Goal: Task Accomplishment & Management: Complete application form

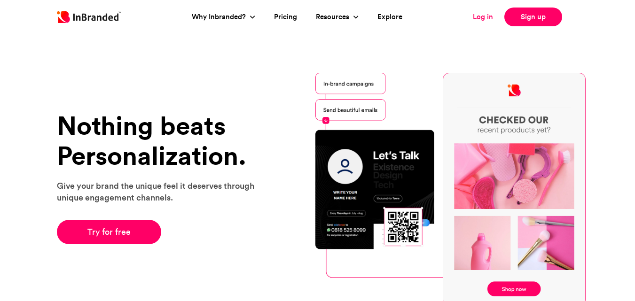
click at [477, 16] on link "Log in" at bounding box center [483, 17] width 20 height 11
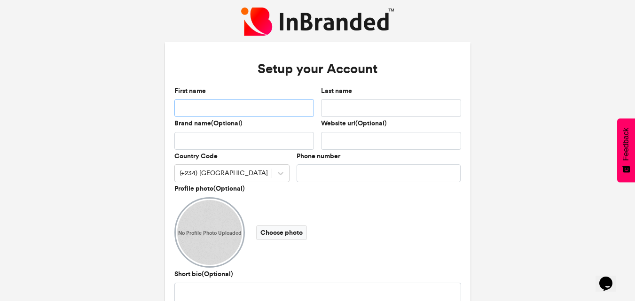
click at [203, 108] on input "First name" at bounding box center [244, 108] width 140 height 18
click at [110, 139] on div "Setup your Account First name Last name Brand name(Optional) Website url(Option…" at bounding box center [317, 185] width 635 height 371
click at [268, 209] on div "No Profile Photo Uploaded Choose photo" at bounding box center [317, 232] width 287 height 70
click at [228, 99] on div "First name" at bounding box center [244, 101] width 140 height 31
click at [227, 106] on input "First name" at bounding box center [244, 108] width 140 height 18
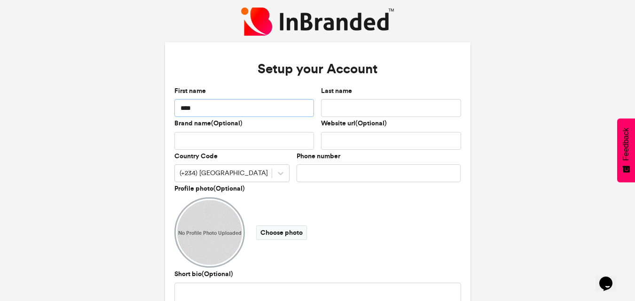
type input "****"
type input "*****"
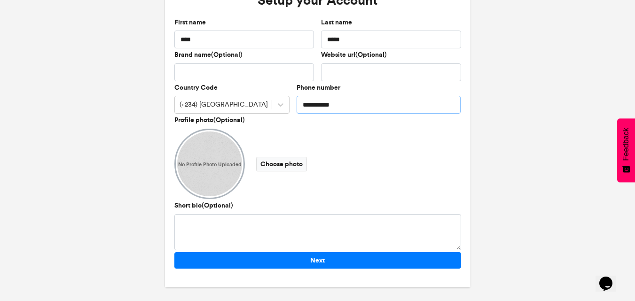
scroll to position [70, 0]
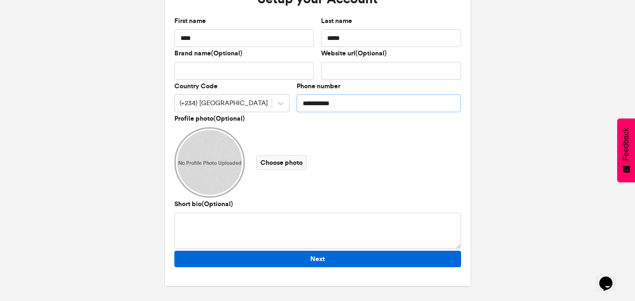
type input "**********"
click at [245, 259] on button "Next" at bounding box center [317, 259] width 287 height 16
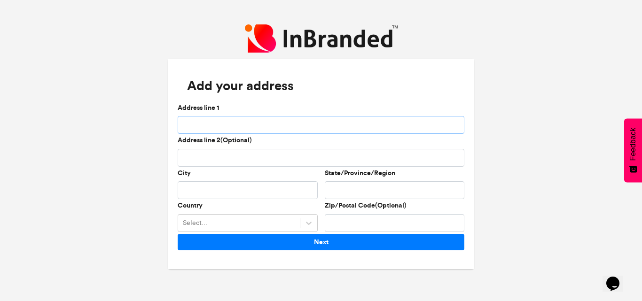
click at [220, 123] on input "Address line 1" at bounding box center [321, 125] width 287 height 18
type input "*"
type input "*****"
type input "*"
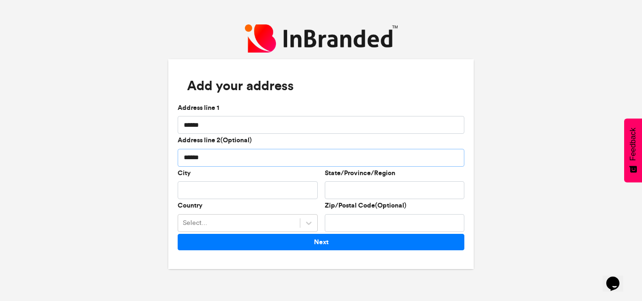
type input "*****"
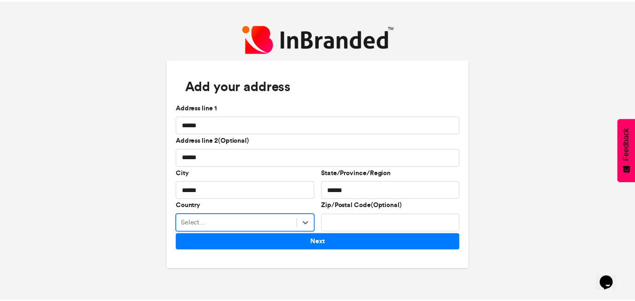
scroll to position [76, 0]
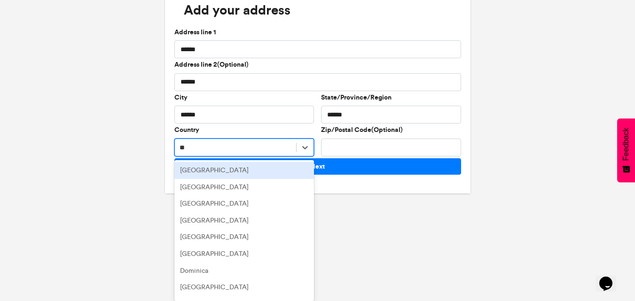
type input "***"
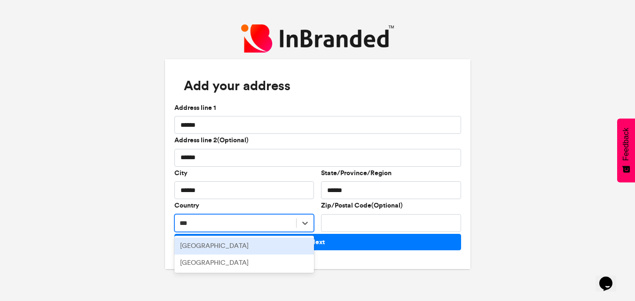
scroll to position [0, 0]
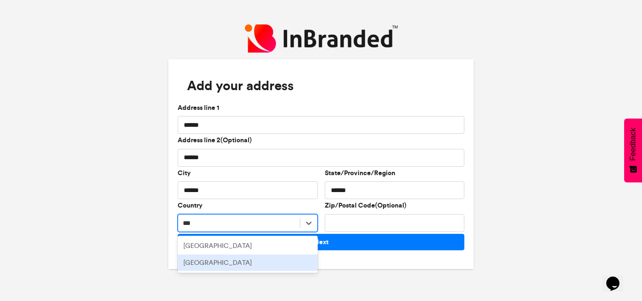
click at [209, 267] on div "Nigeria" at bounding box center [248, 263] width 140 height 17
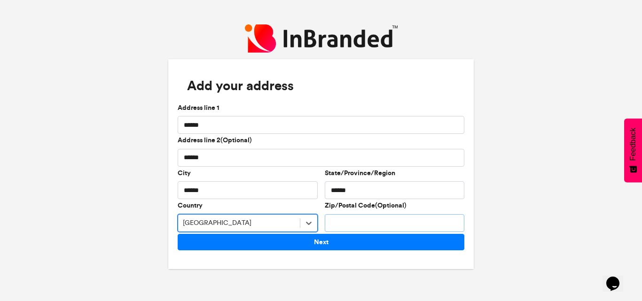
click at [354, 228] on input "Zip/Postal Code(Optional)" at bounding box center [395, 223] width 140 height 18
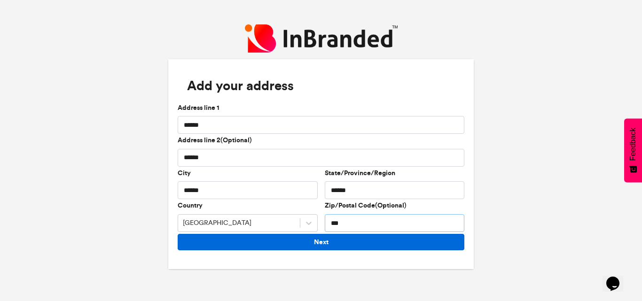
type input "***"
click at [339, 242] on button "Next" at bounding box center [321, 242] width 287 height 16
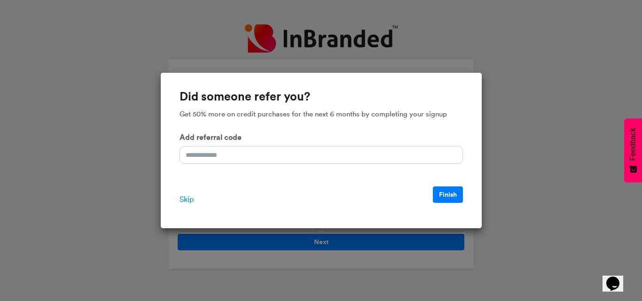
click at [187, 198] on span "Skip" at bounding box center [187, 199] width 14 height 11
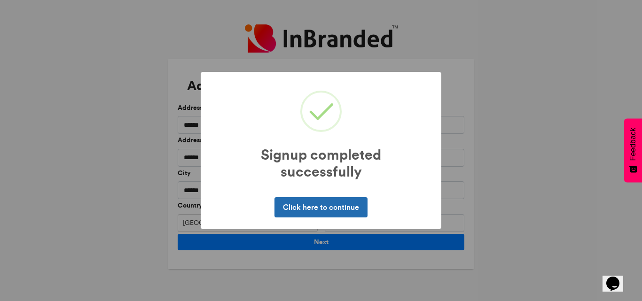
click at [330, 214] on button "Click here to continue" at bounding box center [320, 207] width 93 height 20
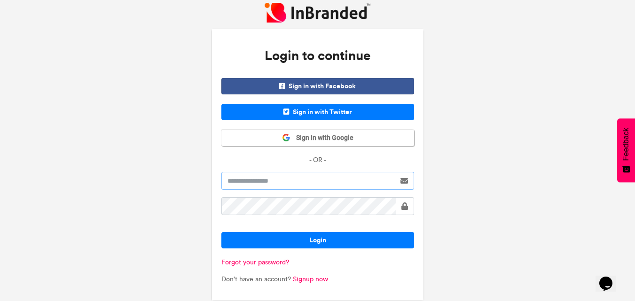
type input "****"
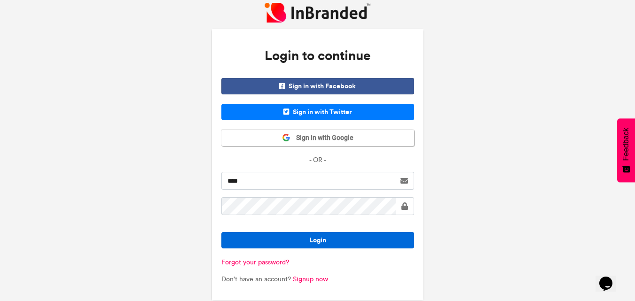
click at [305, 234] on button "Login" at bounding box center [317, 240] width 193 height 16
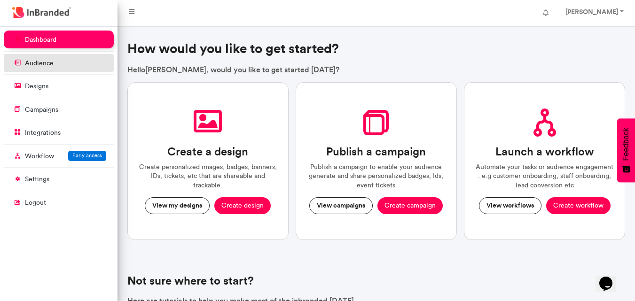
click at [44, 69] on link "audience" at bounding box center [59, 63] width 110 height 18
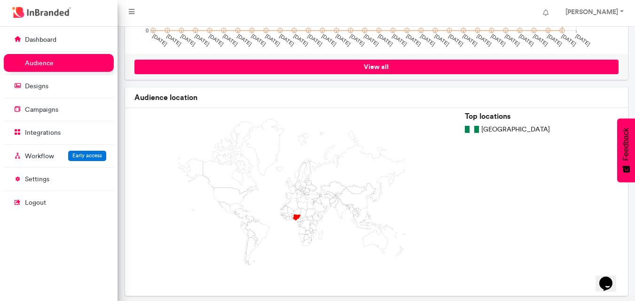
scroll to position [278, 0]
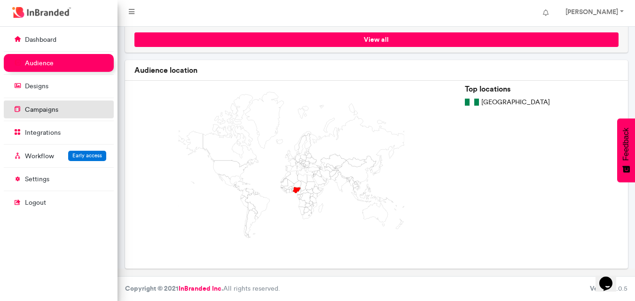
click at [57, 111] on p "campaigns" at bounding box center [41, 109] width 33 height 9
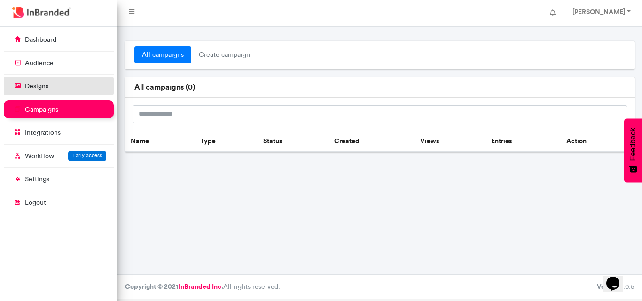
click at [54, 89] on link "designs" at bounding box center [59, 86] width 110 height 18
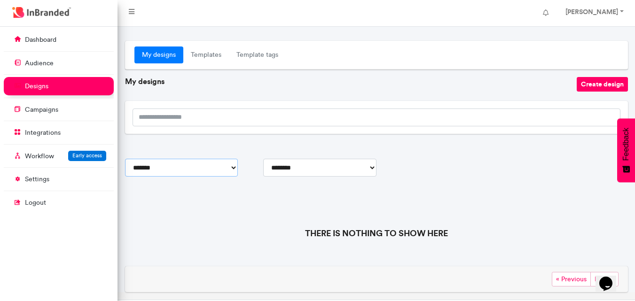
click at [188, 166] on select "**********" at bounding box center [181, 168] width 113 height 18
click at [176, 120] on input "search" at bounding box center [377, 118] width 488 height 18
click at [42, 152] on p "Workflow" at bounding box center [39, 156] width 29 height 9
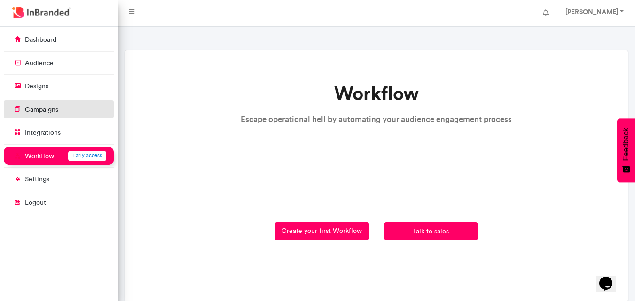
click at [42, 114] on p "campaigns" at bounding box center [41, 109] width 33 height 9
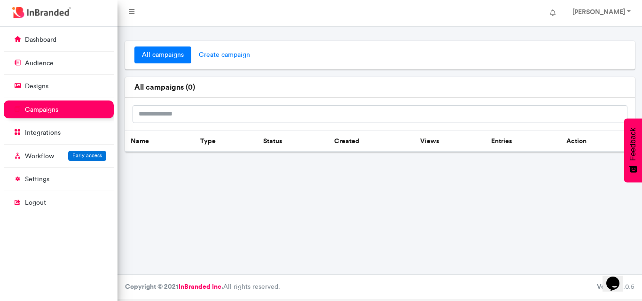
click at [207, 50] on span "create campaign" at bounding box center [224, 55] width 66 height 17
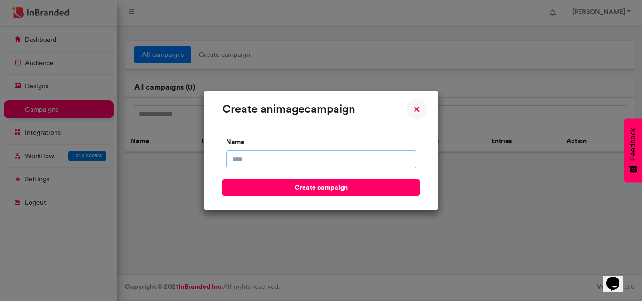
click at [240, 152] on input "name" at bounding box center [321, 159] width 190 height 18
type input "**********"
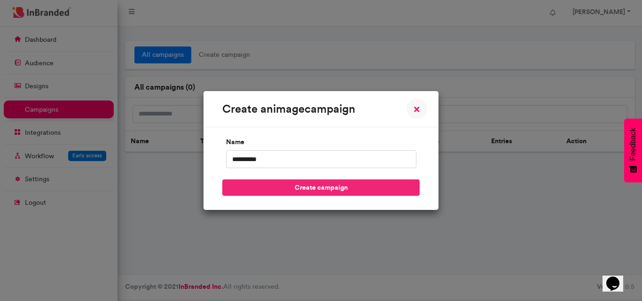
click at [294, 193] on button "create campaign" at bounding box center [320, 188] width 197 height 16
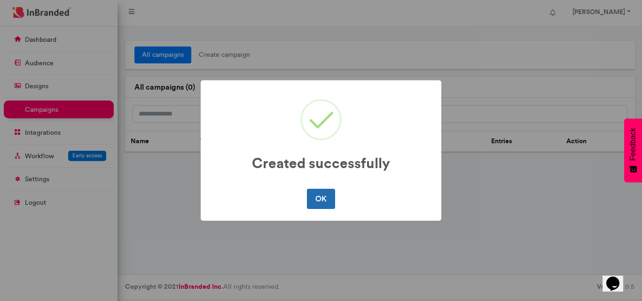
click at [327, 207] on button "OK" at bounding box center [321, 199] width 28 height 20
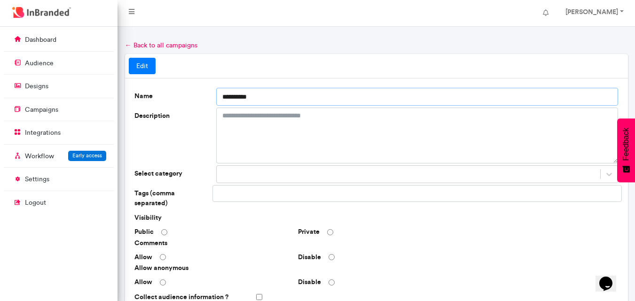
click at [260, 97] on input "**********" at bounding box center [417, 97] width 402 height 18
click at [43, 90] on p "designs" at bounding box center [36, 86] width 23 height 9
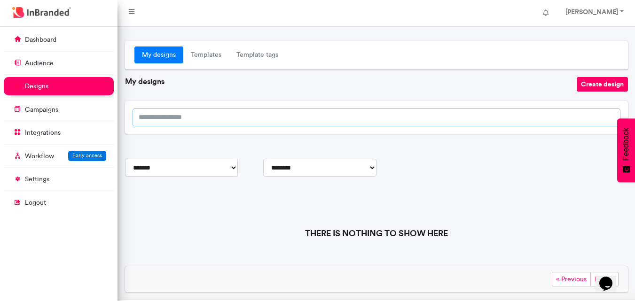
click at [192, 115] on input "search" at bounding box center [377, 118] width 488 height 18
click at [209, 56] on link "Templates" at bounding box center [206, 55] width 46 height 17
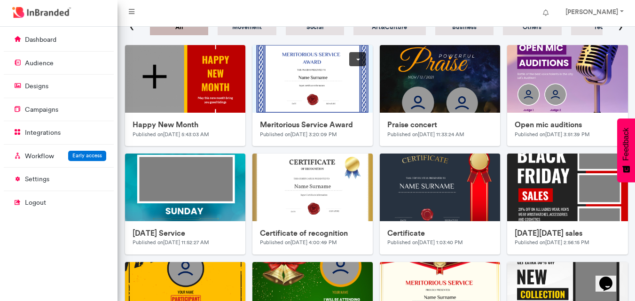
scroll to position [7, 0]
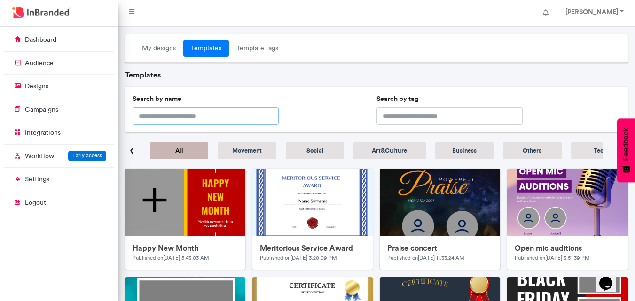
click at [217, 112] on input "text" at bounding box center [206, 116] width 146 height 18
click at [264, 53] on link "Template tags" at bounding box center [257, 48] width 57 height 17
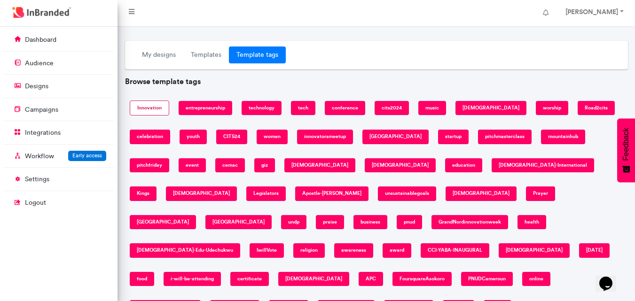
click at [150, 110] on link "Innovation" at bounding box center [149, 109] width 39 height 16
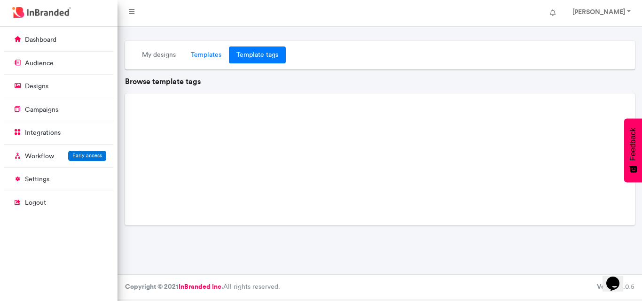
click at [197, 54] on link "Templates" at bounding box center [206, 55] width 46 height 17
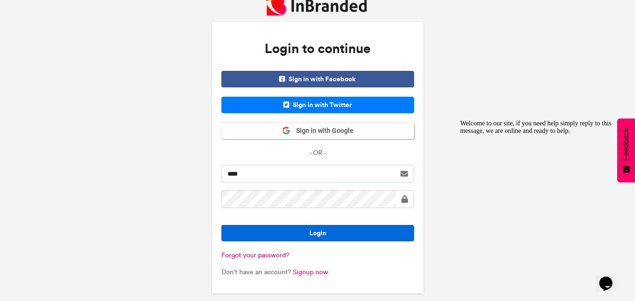
scroll to position [7, 0]
click at [335, 231] on button "Login" at bounding box center [317, 233] width 193 height 16
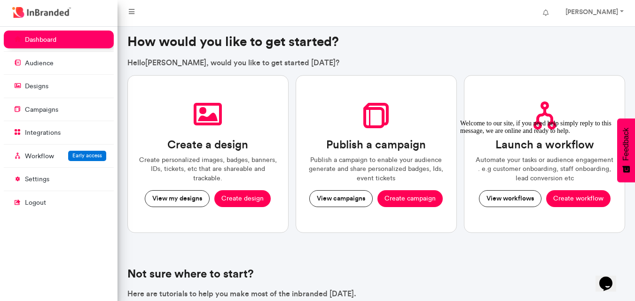
scroll to position [34, 0]
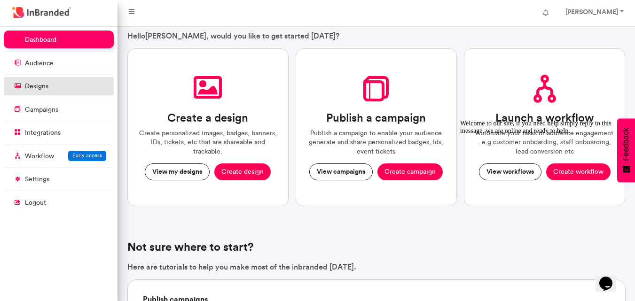
click at [41, 87] on p "designs" at bounding box center [36, 86] width 23 height 9
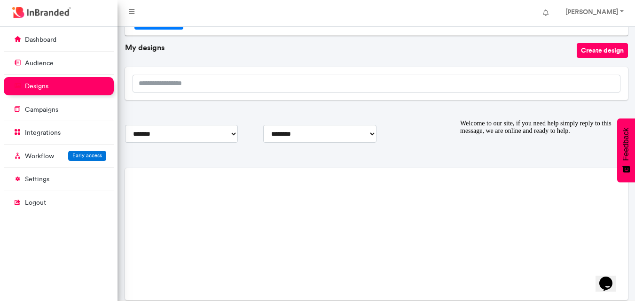
scroll to position [23, 0]
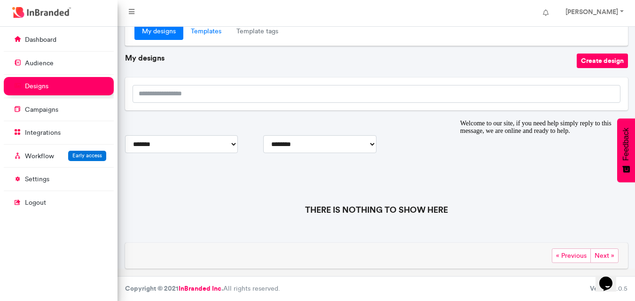
click at [204, 30] on link "Templates" at bounding box center [206, 31] width 46 height 17
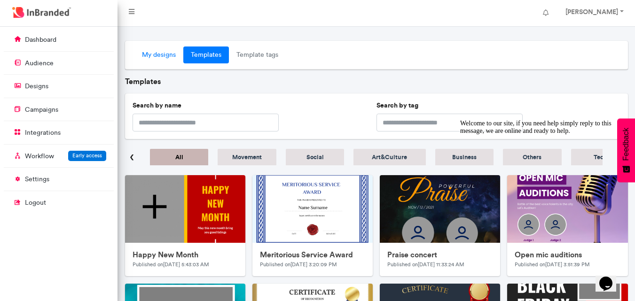
click at [156, 59] on link "My designs" at bounding box center [158, 55] width 49 height 17
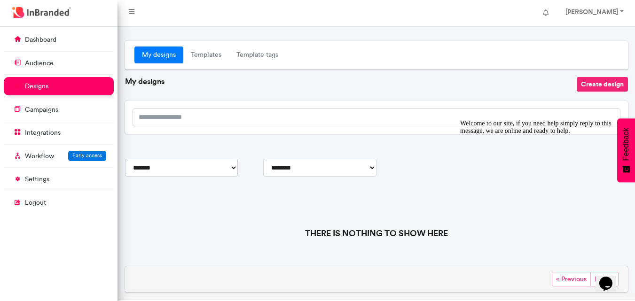
click at [601, 86] on button "Create design" at bounding box center [602, 84] width 51 height 15
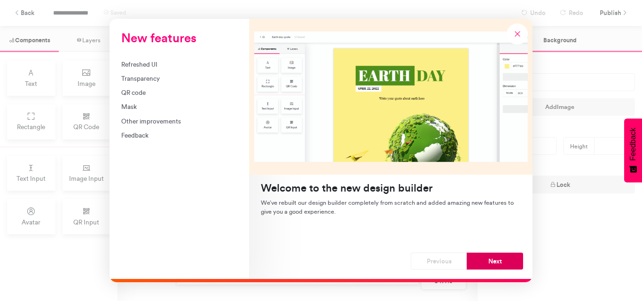
click at [485, 266] on button "Next" at bounding box center [495, 261] width 56 height 17
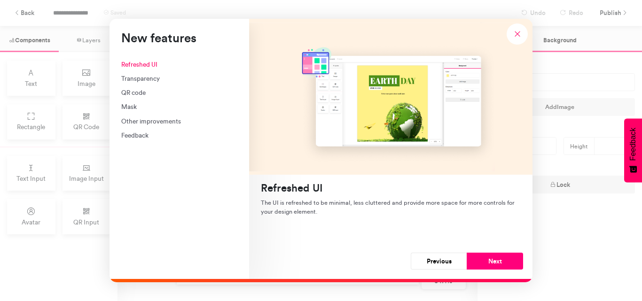
click at [485, 266] on button "Next" at bounding box center [495, 261] width 56 height 17
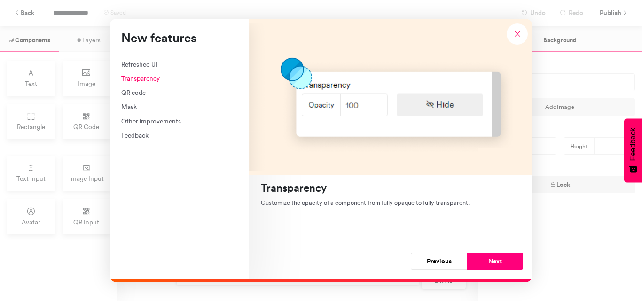
click at [485, 266] on button "Next" at bounding box center [495, 261] width 56 height 17
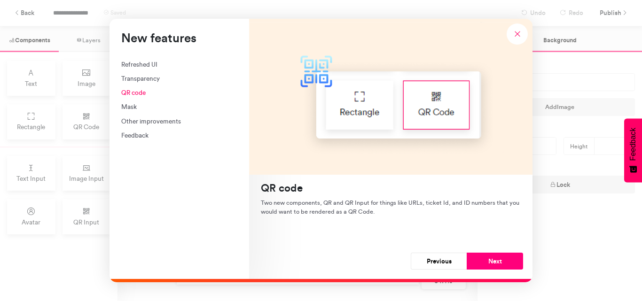
click at [485, 266] on button "Next" at bounding box center [495, 261] width 56 height 17
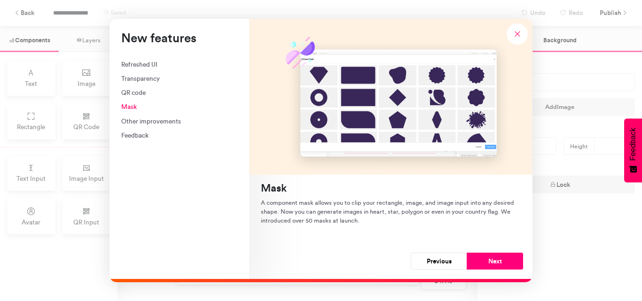
click at [485, 266] on button "Next" at bounding box center [495, 261] width 56 height 17
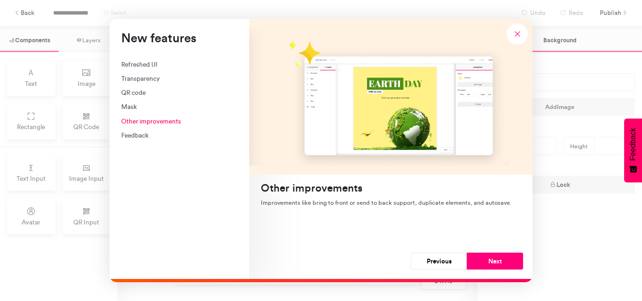
click at [485, 266] on button "Next" at bounding box center [495, 261] width 56 height 17
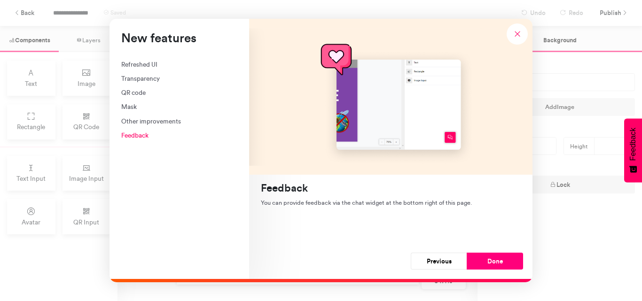
click at [485, 266] on button "Done" at bounding box center [495, 261] width 56 height 17
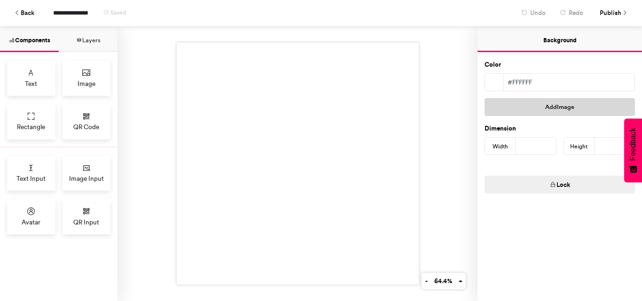
click at [538, 108] on button "Add Image" at bounding box center [560, 107] width 150 height 18
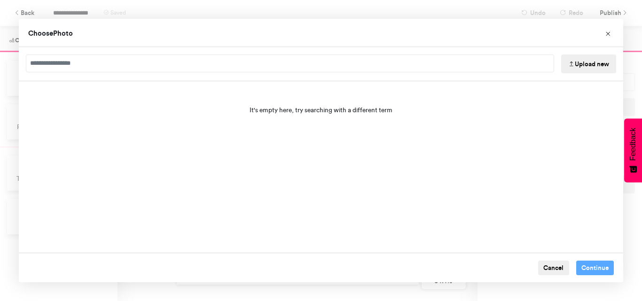
click at [582, 64] on button "Upload new" at bounding box center [588, 64] width 55 height 19
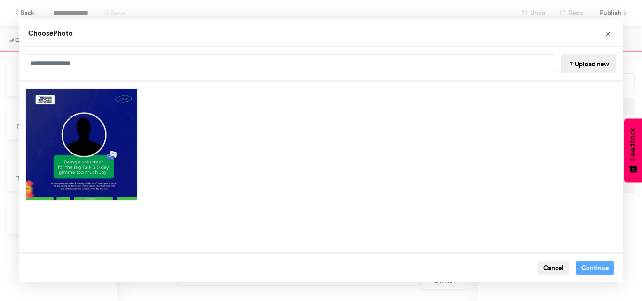
click at [158, 73] on div "Upload new" at bounding box center [321, 64] width 604 height 34
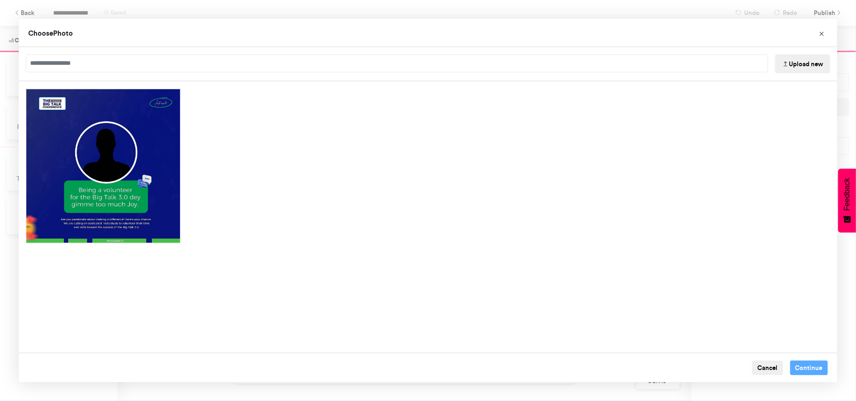
drag, startPoint x: 809, startPoint y: 371, endPoint x: 544, endPoint y: 325, distance: 269.0
click at [544, 301] on div "Choose Image" at bounding box center [428, 217] width 818 height 271
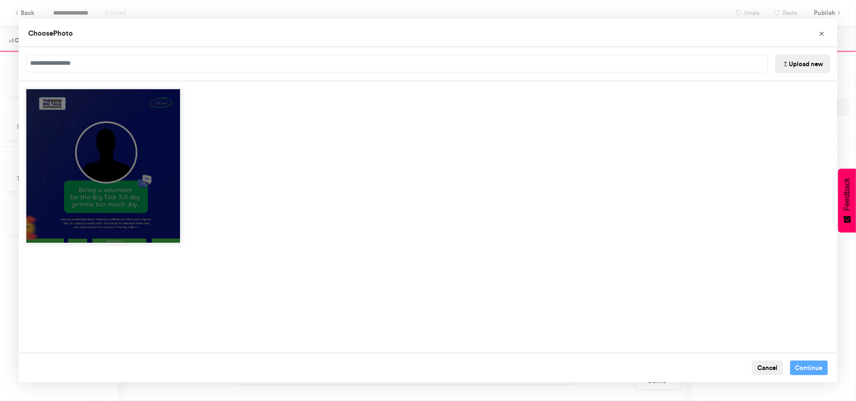
click at [111, 188] on div "Choose Image" at bounding box center [103, 166] width 156 height 156
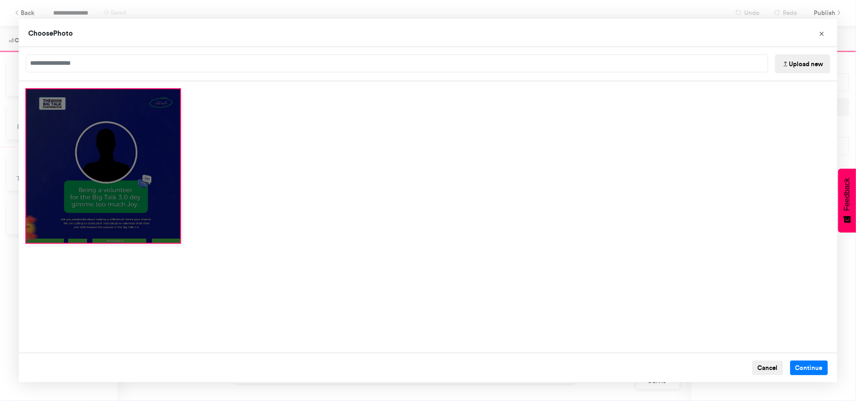
click at [111, 188] on div "Choose Image" at bounding box center [103, 166] width 156 height 156
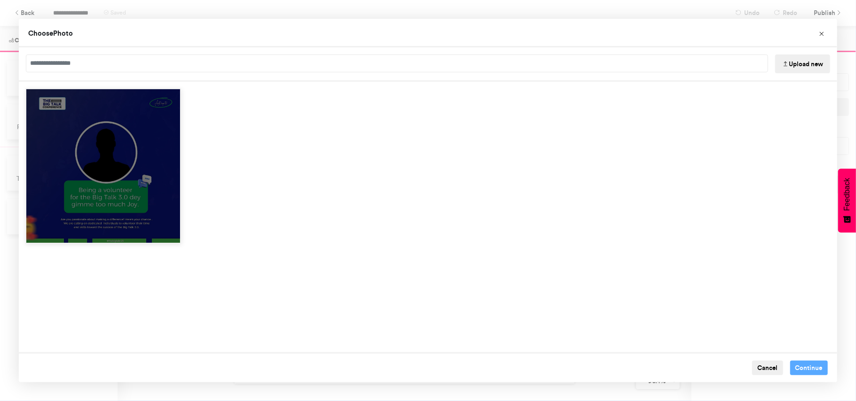
click at [141, 177] on div "Choose Image" at bounding box center [103, 166] width 156 height 156
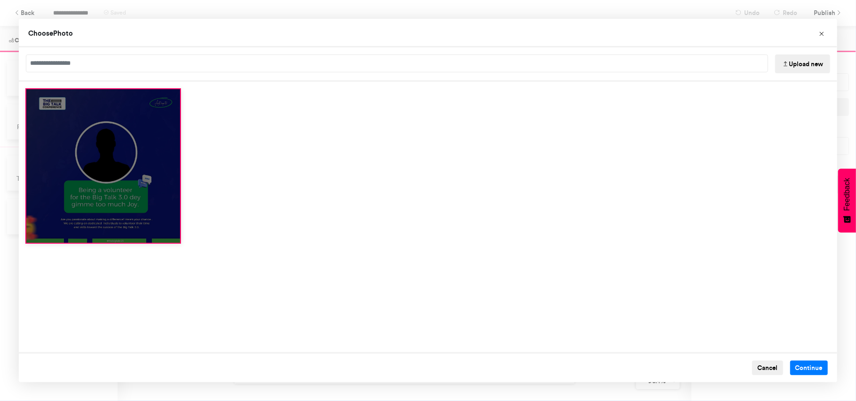
click at [141, 177] on div "Choose Image" at bounding box center [103, 166] width 156 height 156
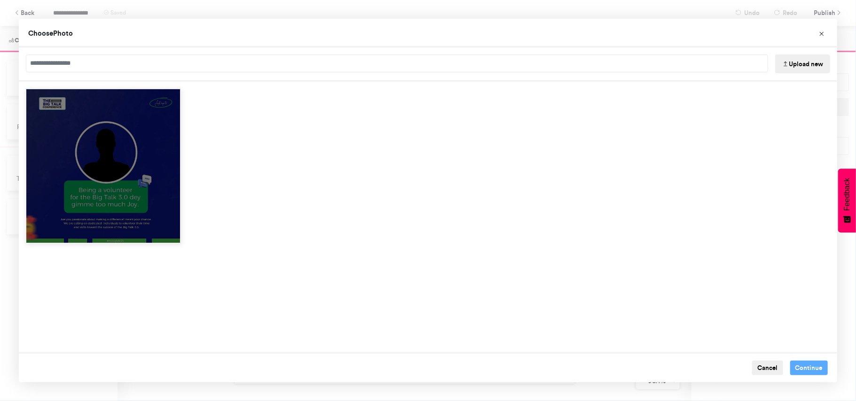
click at [141, 177] on div "Choose Image" at bounding box center [103, 166] width 156 height 156
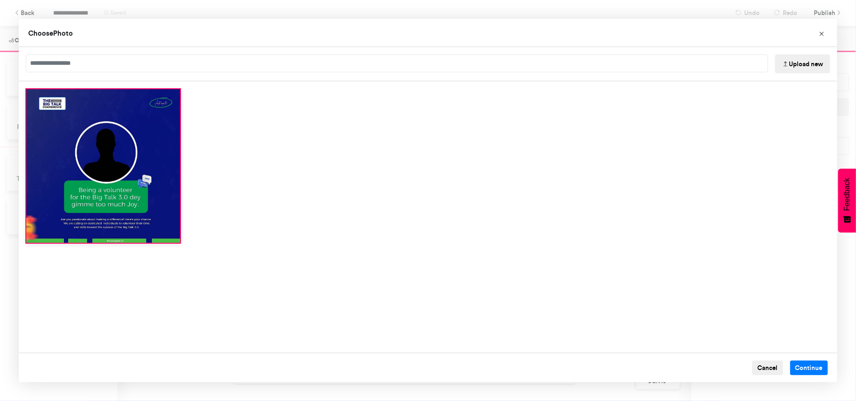
click at [72, 55] on input "Choose Image" at bounding box center [397, 64] width 742 height 18
click at [641, 63] on button "Upload new" at bounding box center [802, 64] width 55 height 19
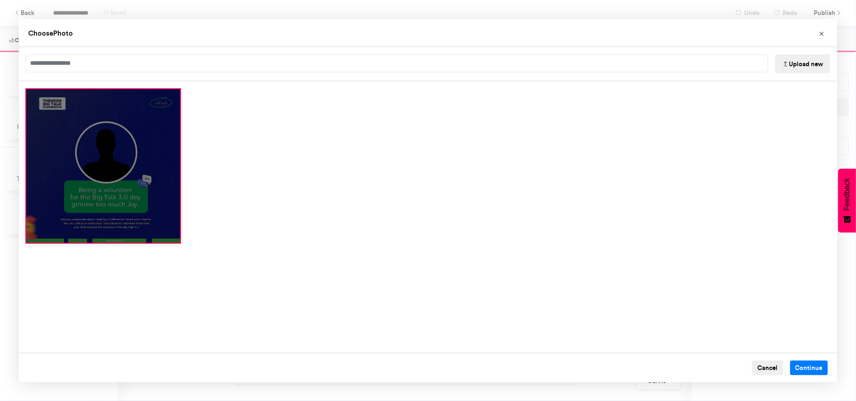
click at [158, 196] on div "Choose Image" at bounding box center [103, 166] width 156 height 156
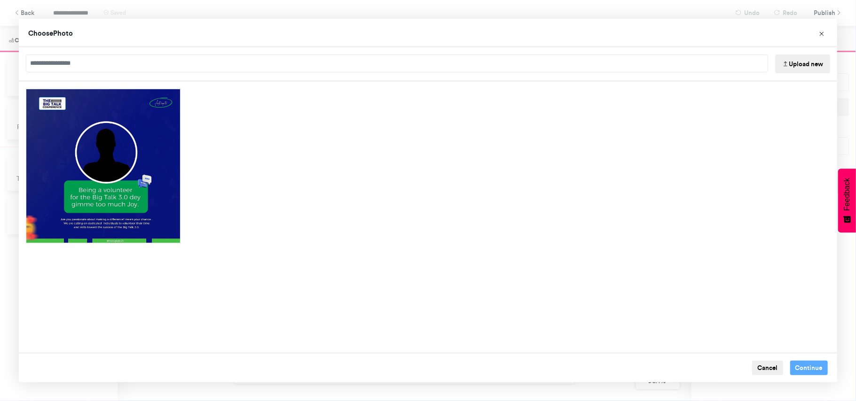
click at [641, 301] on div "Cancel Continue" at bounding box center [428, 367] width 818 height 31
click at [641, 34] on icon "Choose Image" at bounding box center [822, 34] width 7 height 7
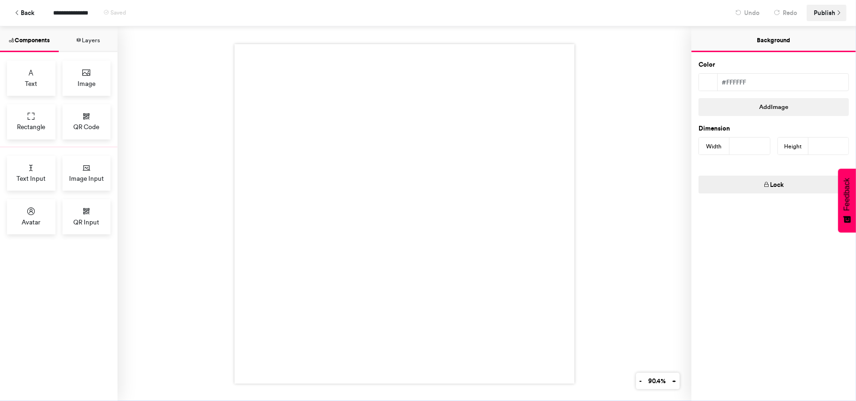
click at [641, 19] on span "Publish" at bounding box center [824, 13] width 22 height 16
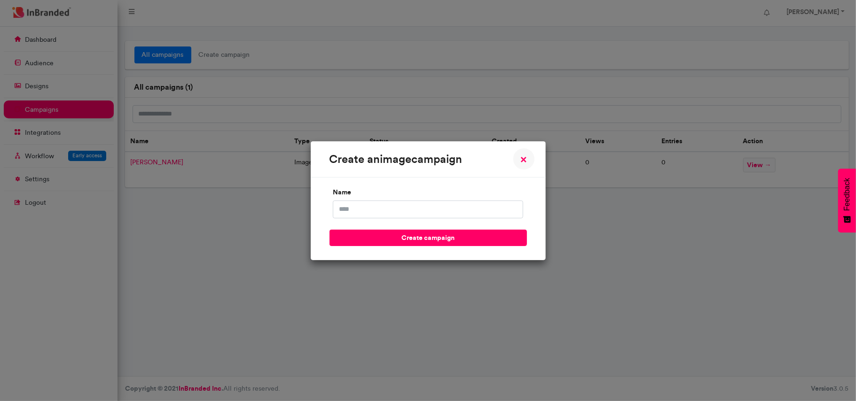
click at [517, 222] on form "name create campaign" at bounding box center [427, 214] width 197 height 64
click at [587, 192] on div "create an image campaign × Close name create campaign" at bounding box center [428, 200] width 856 height 401
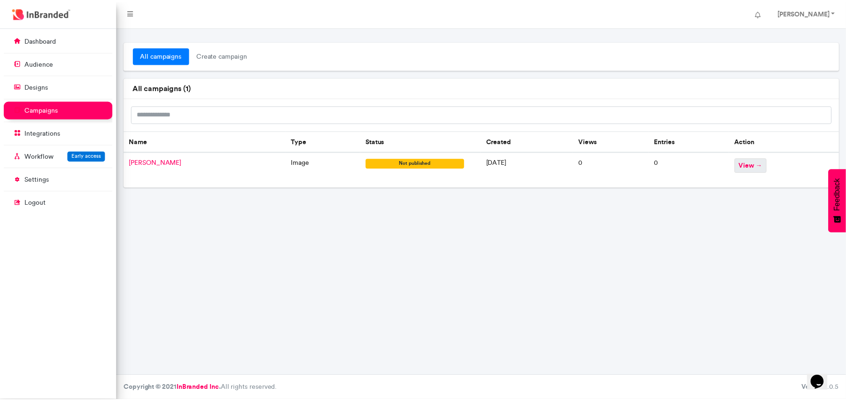
scroll to position [0, 0]
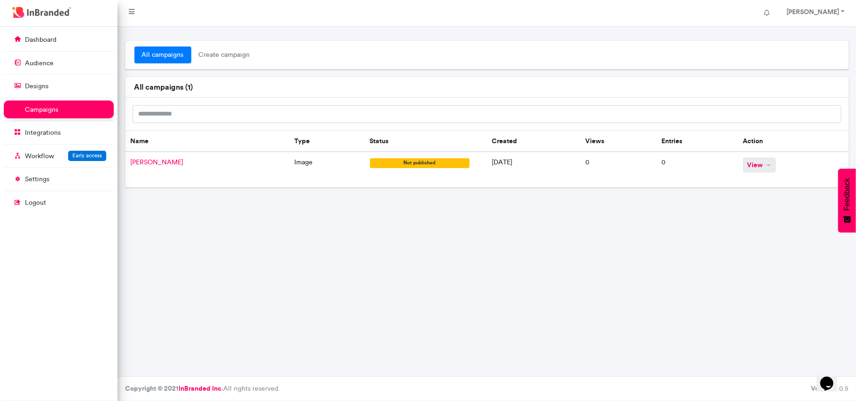
click at [754, 165] on span "view →" at bounding box center [759, 165] width 32 height 15
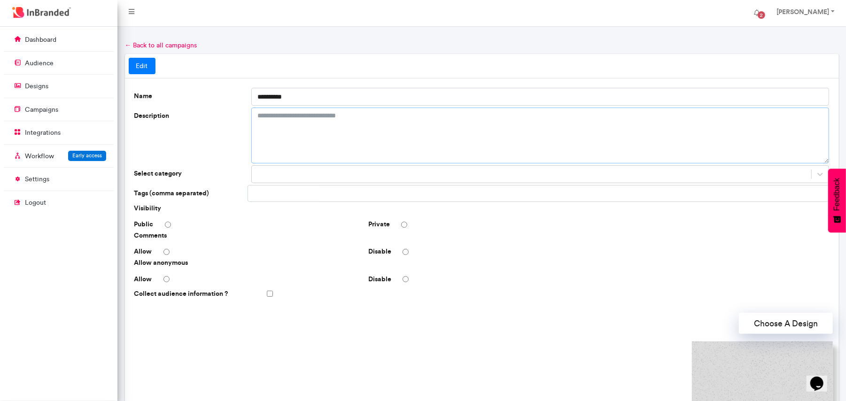
click at [312, 134] on textarea "Description" at bounding box center [540, 136] width 579 height 56
click at [46, 85] on p "designs" at bounding box center [36, 86] width 23 height 9
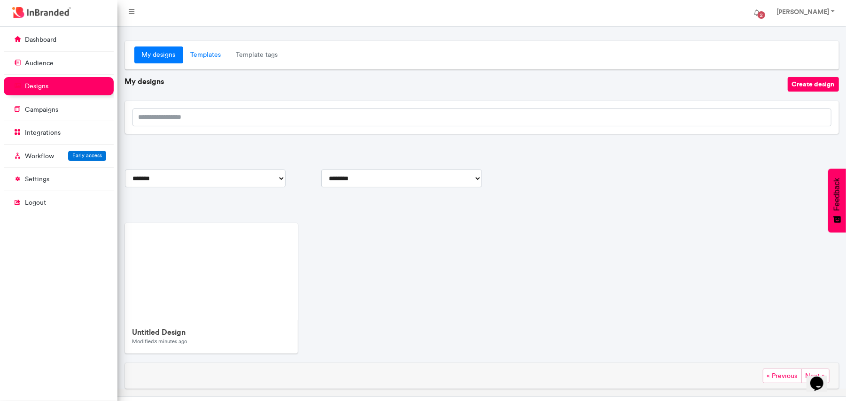
click at [203, 51] on link "Templates" at bounding box center [206, 55] width 46 height 17
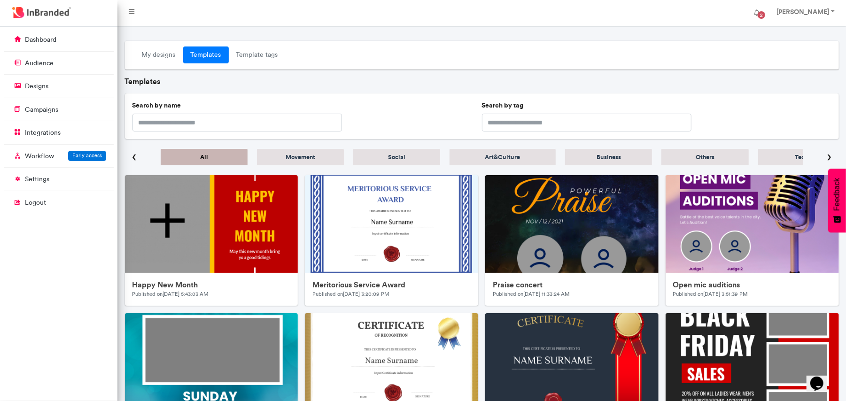
click at [399, 162] on link "Social" at bounding box center [396, 157] width 87 height 16
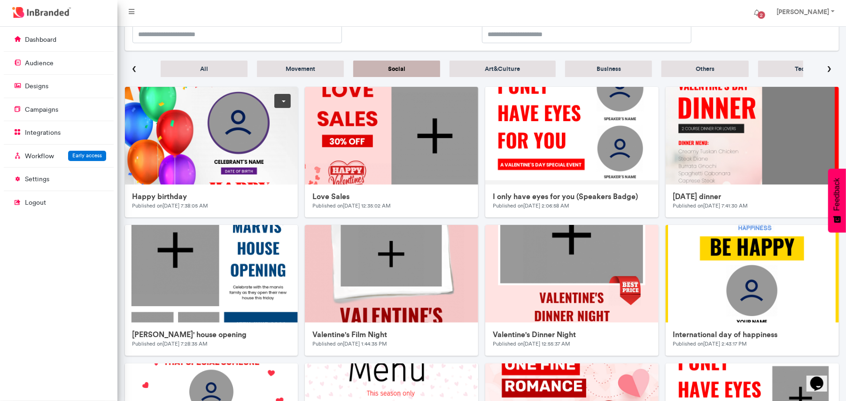
scroll to position [63, 0]
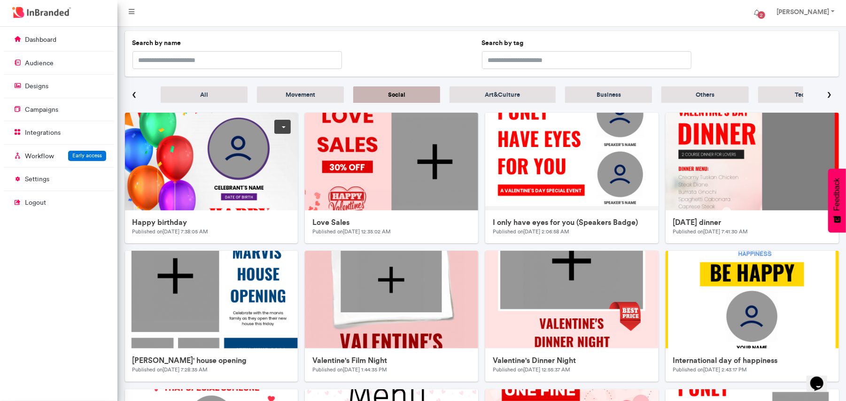
click at [228, 168] on img at bounding box center [313, 301] width 376 height 376
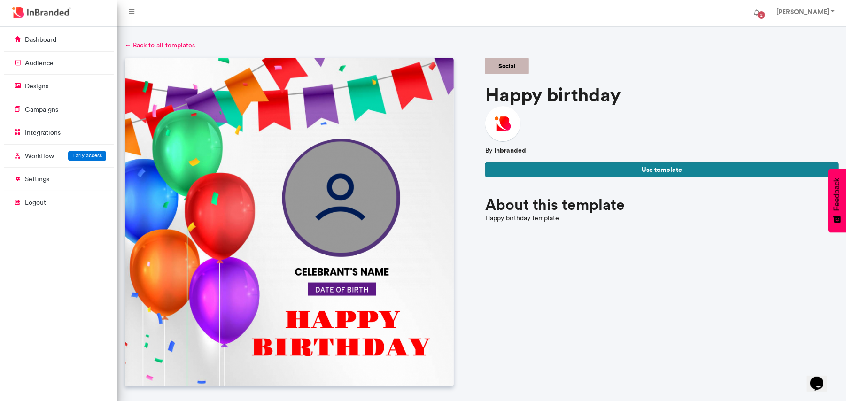
click at [630, 172] on button "Use template" at bounding box center [662, 170] width 354 height 15
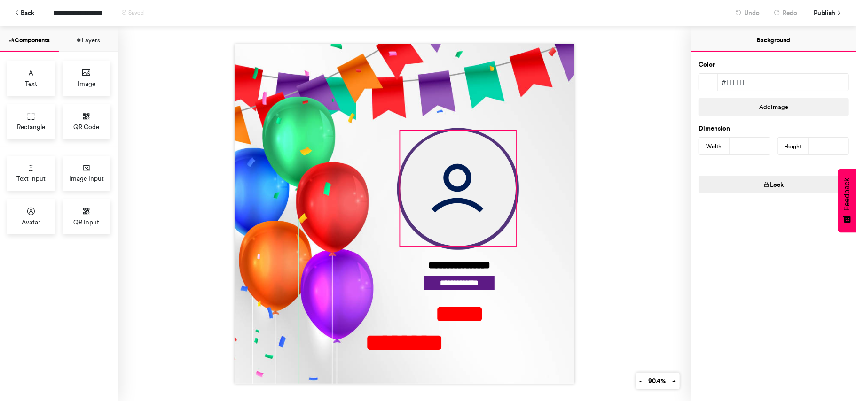
click at [475, 196] on img at bounding box center [458, 189] width 116 height 116
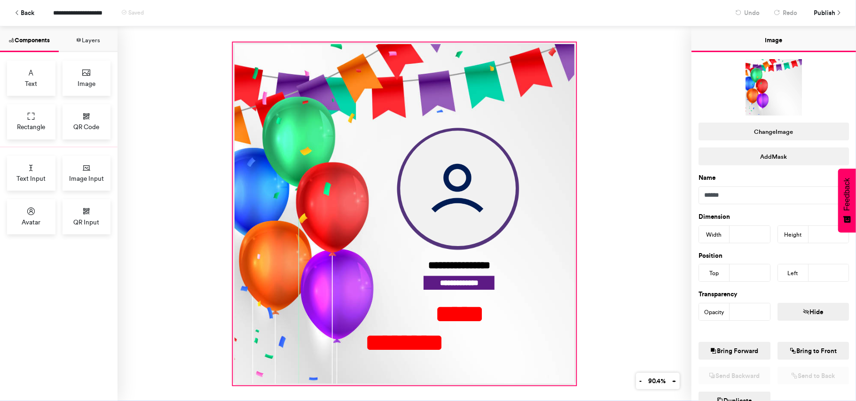
click at [346, 191] on div at bounding box center [404, 213] width 343 height 343
click at [346, 193] on div at bounding box center [404, 213] width 343 height 343
click at [805, 135] on button "Change Image" at bounding box center [773, 132] width 150 height 18
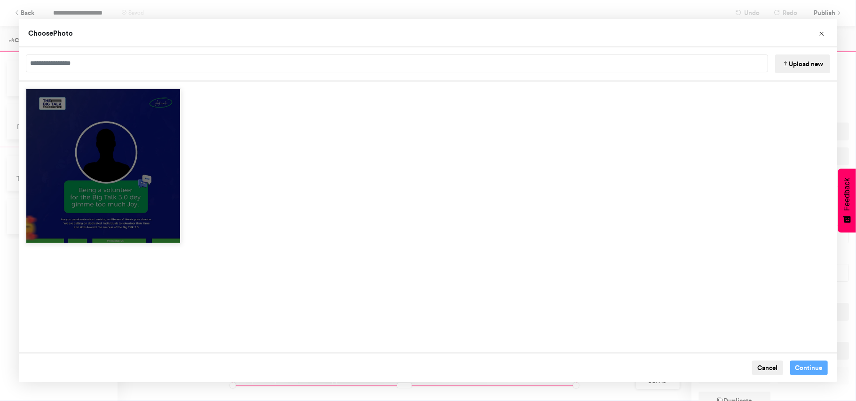
click at [132, 142] on div "Choose Image" at bounding box center [103, 166] width 156 height 156
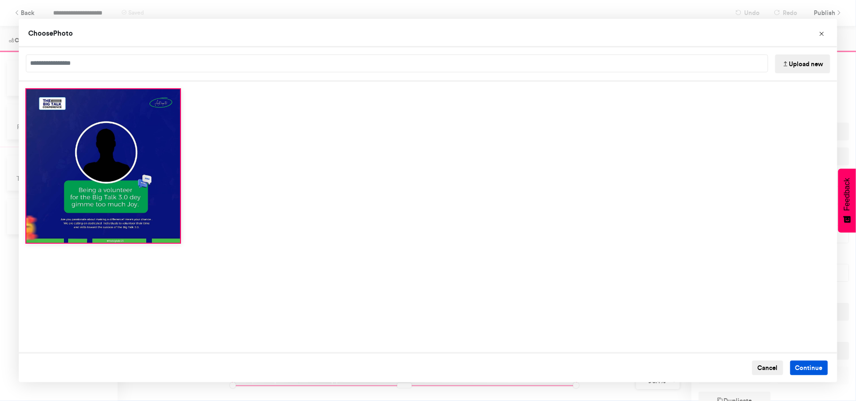
click at [814, 368] on button "Continue" at bounding box center [809, 368] width 38 height 15
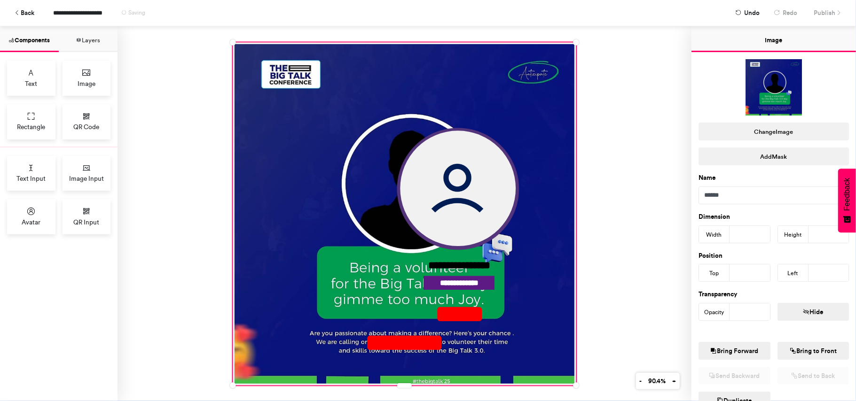
click at [630, 288] on div "**********" at bounding box center [404, 213] width 574 height 375
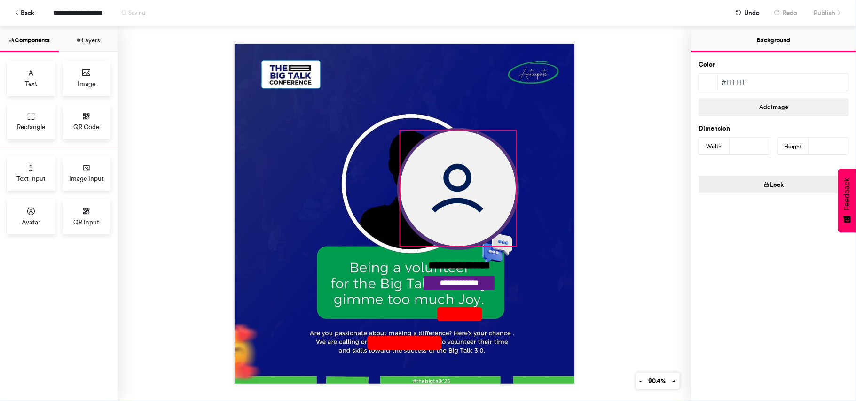
click at [454, 212] on img at bounding box center [458, 189] width 116 height 116
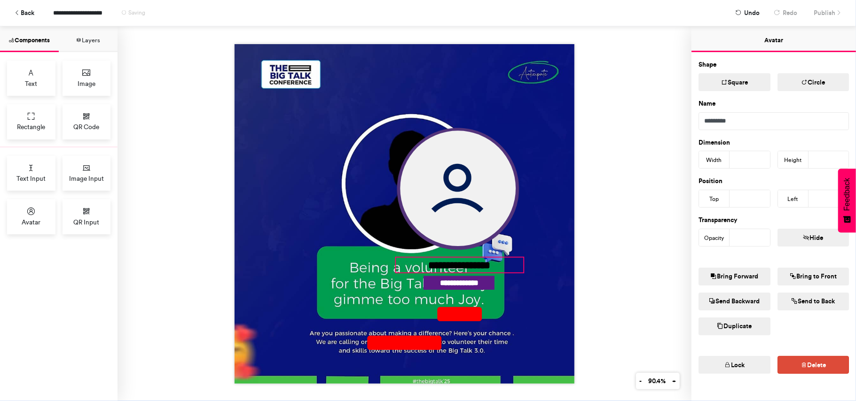
click at [457, 202] on img at bounding box center [458, 189] width 116 height 116
click at [448, 183] on img at bounding box center [458, 189] width 116 height 116
drag, startPoint x: 458, startPoint y: 175, endPoint x: 425, endPoint y: 164, distance: 34.3
click at [409, 163] on img at bounding box center [458, 189] width 116 height 116
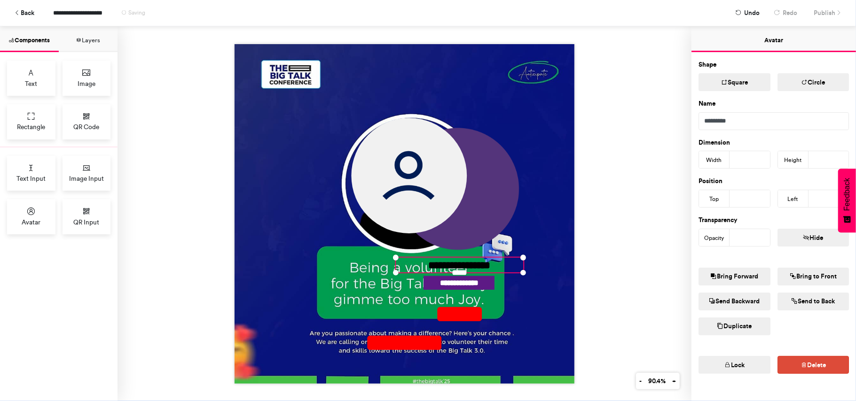
type input "***"
click at [453, 166] on img at bounding box center [410, 176] width 116 height 116
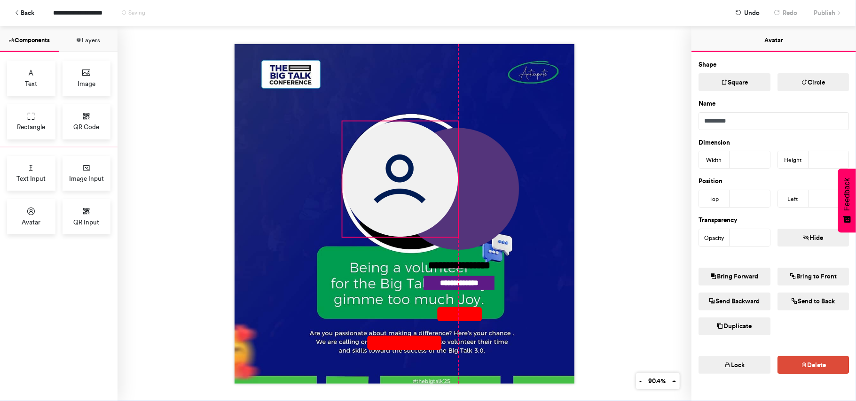
drag, startPoint x: 410, startPoint y: 172, endPoint x: 401, endPoint y: 175, distance: 9.1
click at [401, 175] on img at bounding box center [401, 179] width 116 height 116
type input "***"
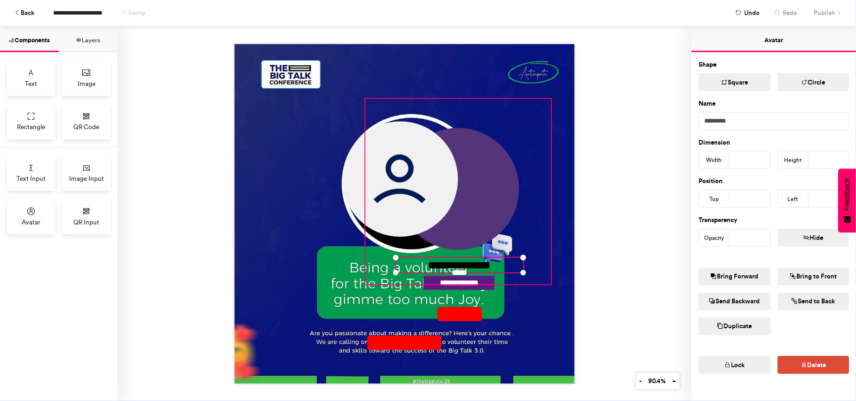
click at [472, 187] on div at bounding box center [457, 191] width 185 height 185
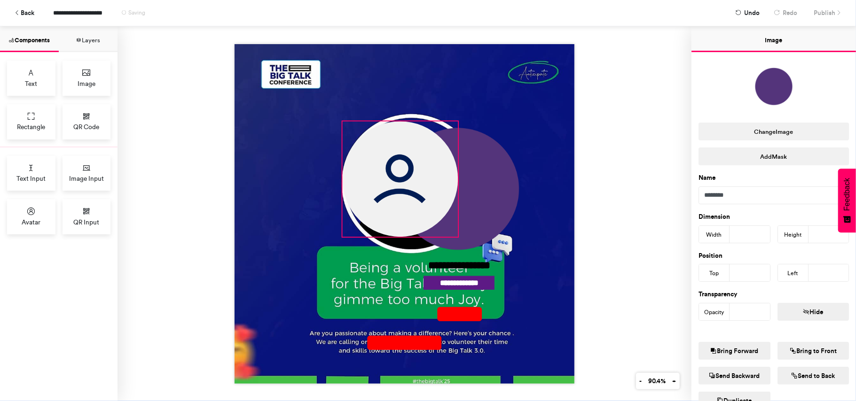
click at [497, 188] on div at bounding box center [457, 191] width 185 height 185
click at [489, 191] on div at bounding box center [457, 191] width 185 height 185
click at [482, 200] on div at bounding box center [457, 191] width 185 height 185
click at [491, 231] on div at bounding box center [457, 191] width 185 height 185
click at [459, 245] on div at bounding box center [457, 191] width 185 height 185
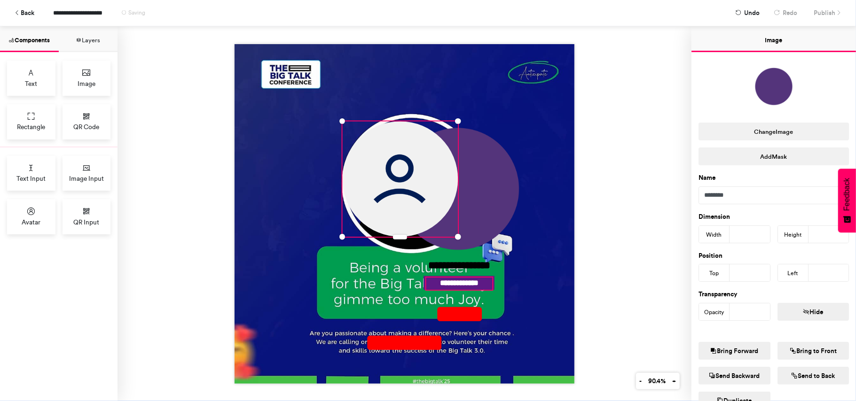
click at [435, 282] on div "**********" at bounding box center [459, 284] width 66 height 12
click at [453, 281] on div "**********" at bounding box center [459, 284] width 66 height 12
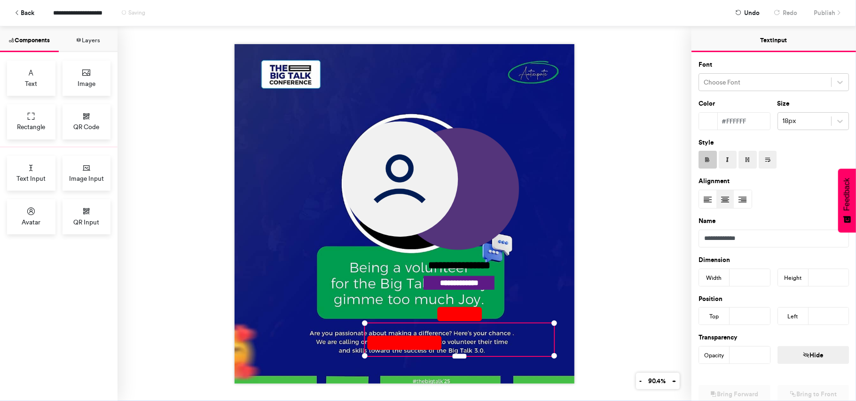
click at [626, 187] on div "**********" at bounding box center [404, 213] width 574 height 375
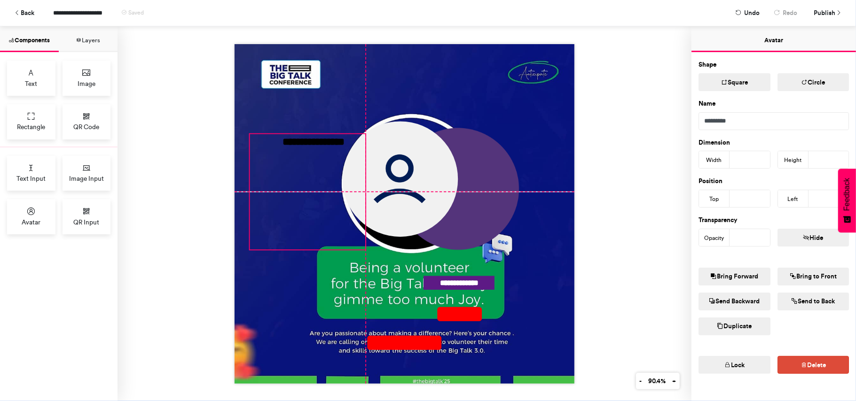
drag, startPoint x: 383, startPoint y: 177, endPoint x: 292, endPoint y: 188, distance: 91.9
click at [292, 188] on div "**********" at bounding box center [405, 214] width 340 height 340
type input "***"
type input "**"
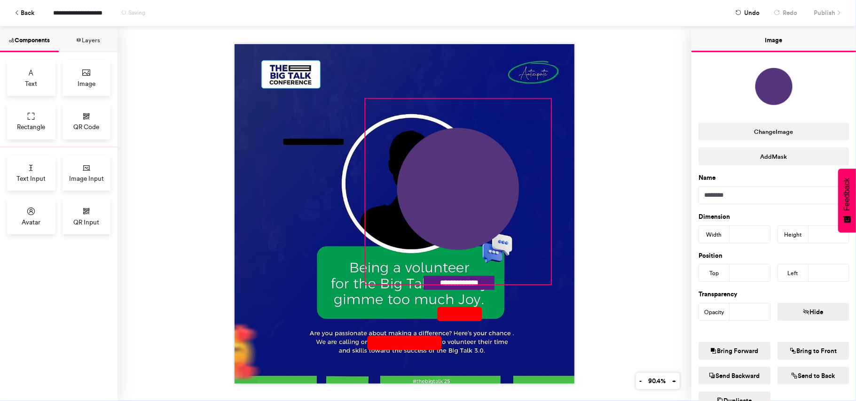
click at [437, 180] on div at bounding box center [457, 191] width 185 height 185
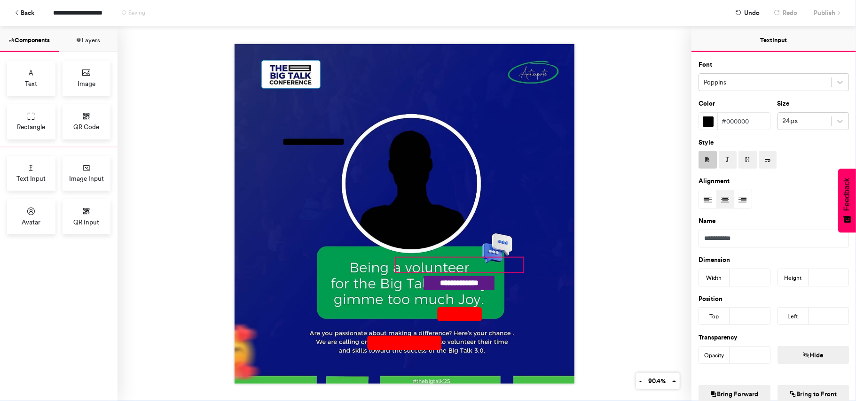
click at [326, 143] on div "**********" at bounding box center [313, 141] width 127 height 15
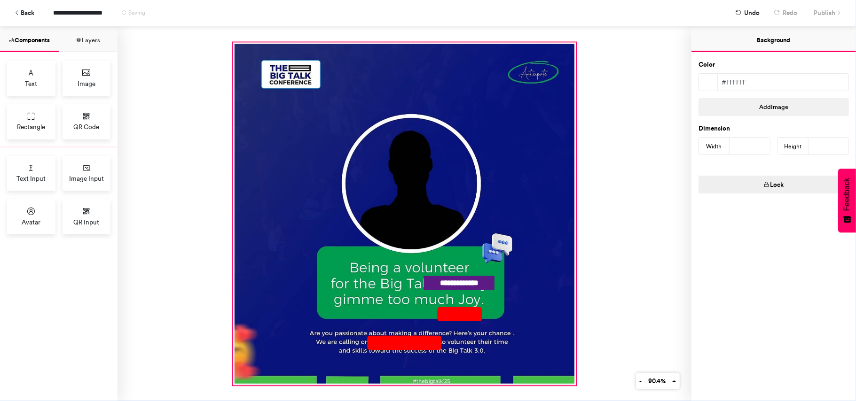
click at [461, 289] on div at bounding box center [404, 213] width 343 height 343
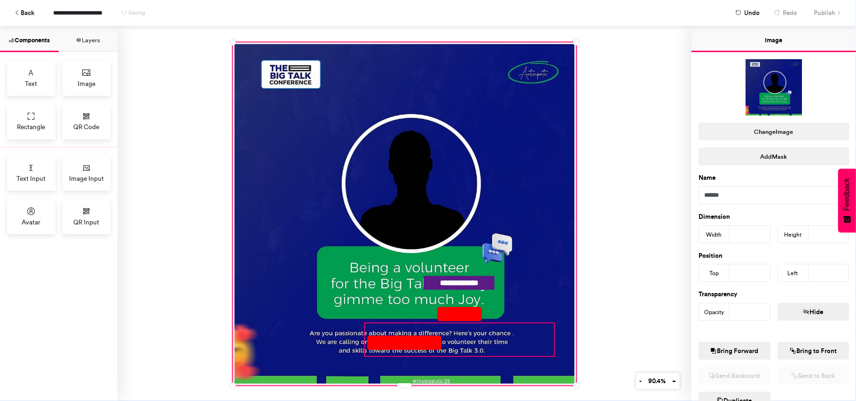
click at [466, 323] on div "********" at bounding box center [459, 339] width 189 height 32
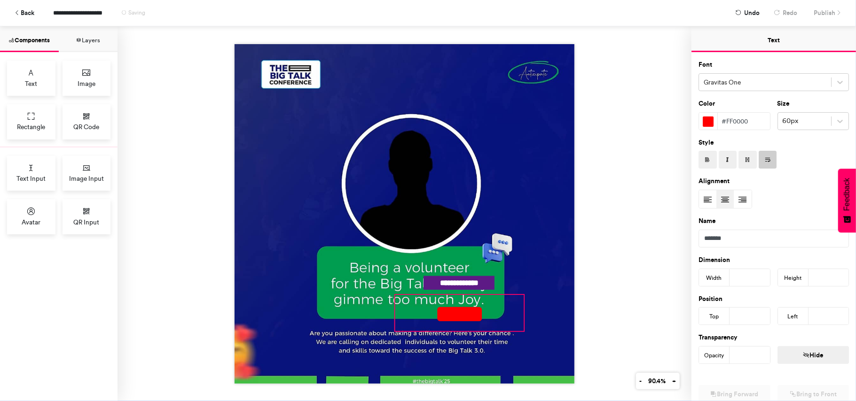
click at [472, 304] on div "*****" at bounding box center [459, 313] width 128 height 36
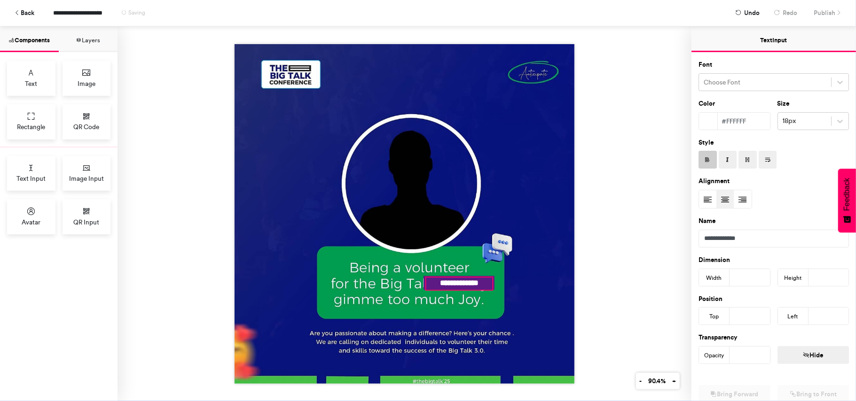
click at [470, 279] on div "**********" at bounding box center [459, 284] width 66 height 12
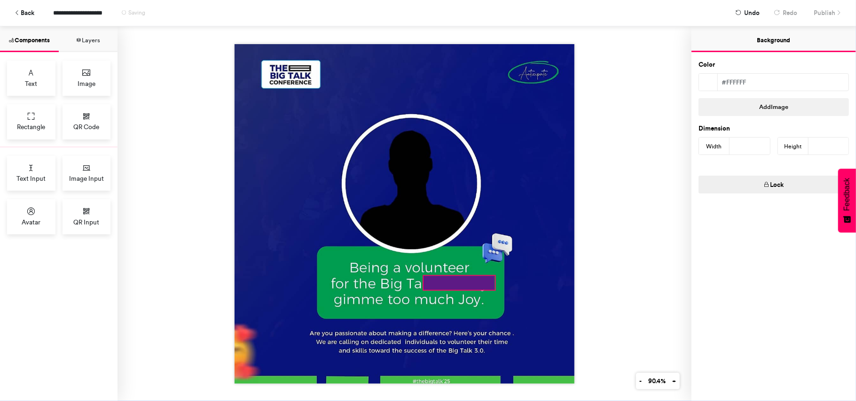
click at [478, 279] on div at bounding box center [459, 283] width 71 height 14
click at [488, 248] on div at bounding box center [404, 213] width 343 height 343
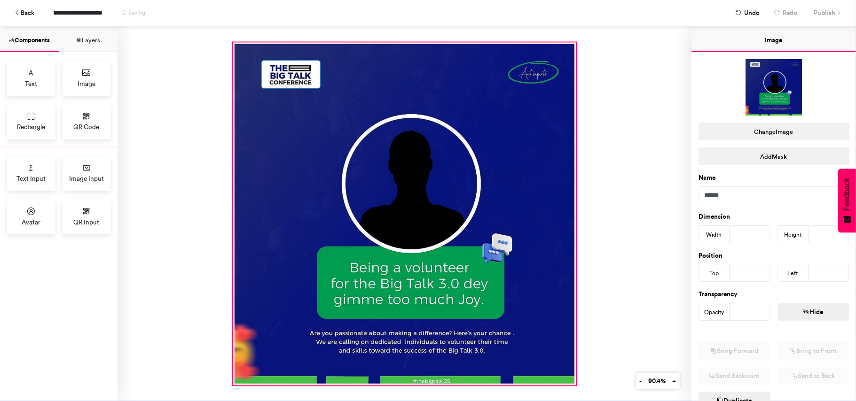
click at [436, 151] on div at bounding box center [404, 213] width 343 height 343
click at [630, 108] on div at bounding box center [404, 213] width 574 height 375
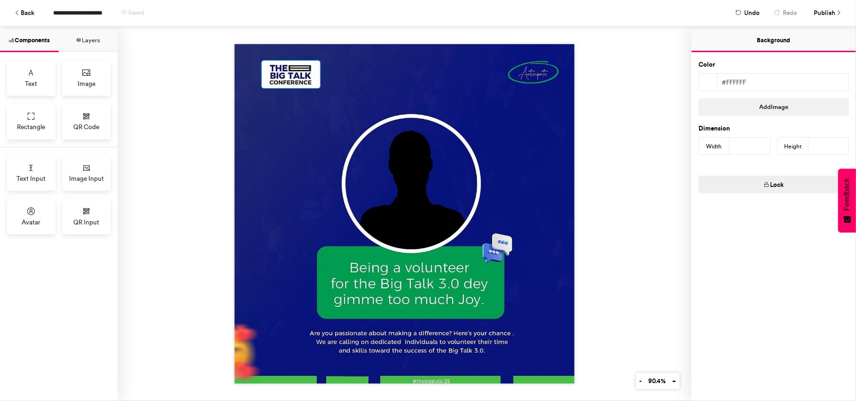
click at [182, 140] on div at bounding box center [404, 213] width 574 height 375
click at [40, 126] on span "Rectangle" at bounding box center [31, 126] width 28 height 9
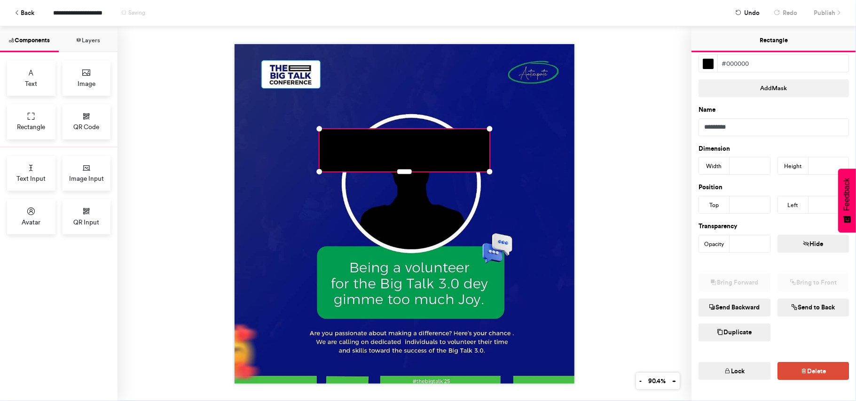
scroll to position [38, 0]
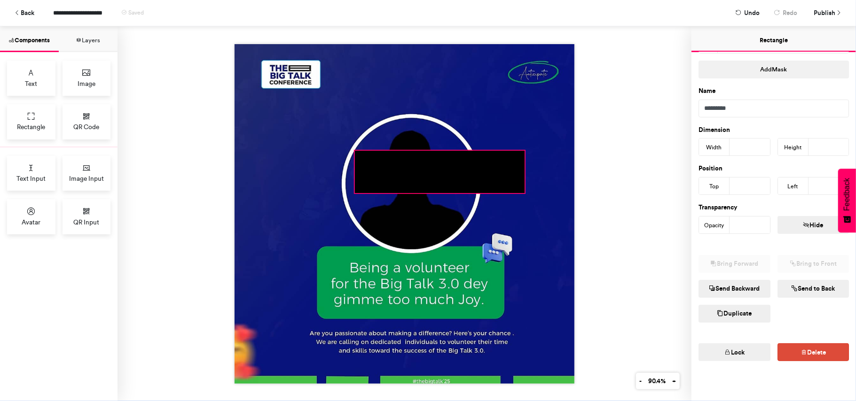
drag, startPoint x: 401, startPoint y: 167, endPoint x: 437, endPoint y: 189, distance: 41.7
click at [437, 189] on div at bounding box center [405, 214] width 340 height 340
type input "***"
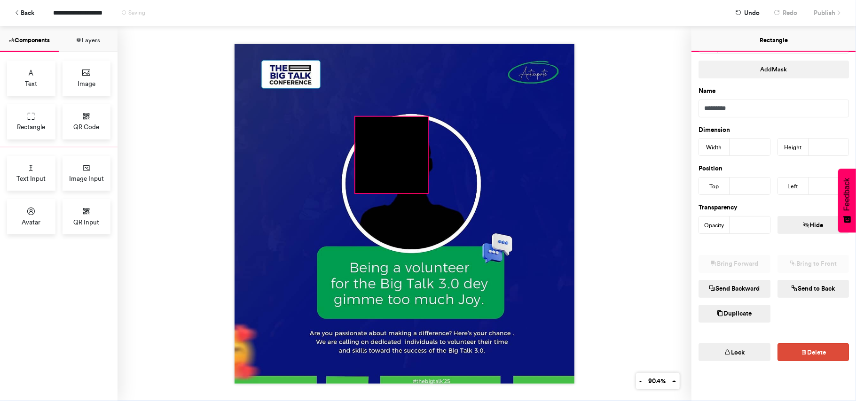
drag, startPoint x: 521, startPoint y: 145, endPoint x: 424, endPoint y: 111, distance: 103.0
click at [424, 111] on div at bounding box center [405, 214] width 340 height 340
type input "***"
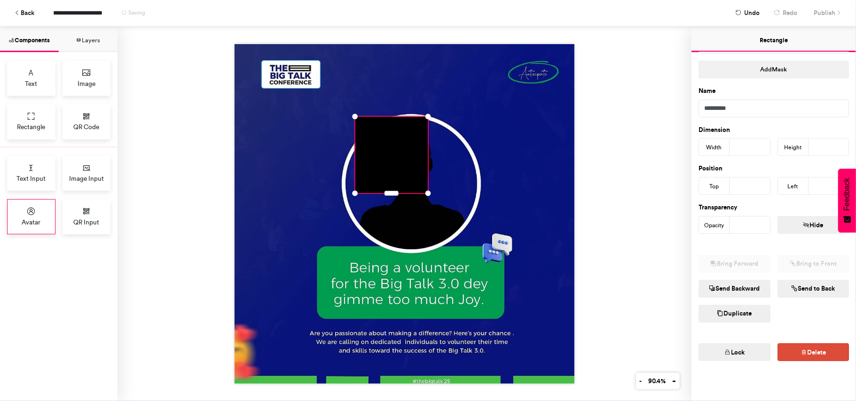
click at [31, 218] on div "Avatar" at bounding box center [31, 216] width 48 height 35
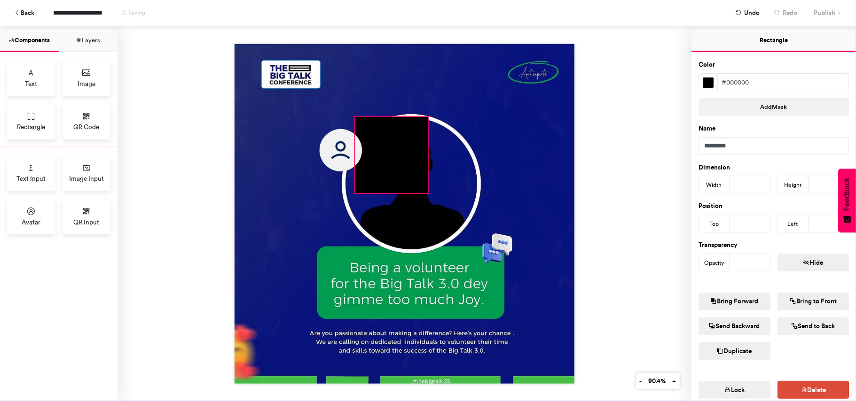
click at [381, 155] on div at bounding box center [391, 155] width 73 height 77
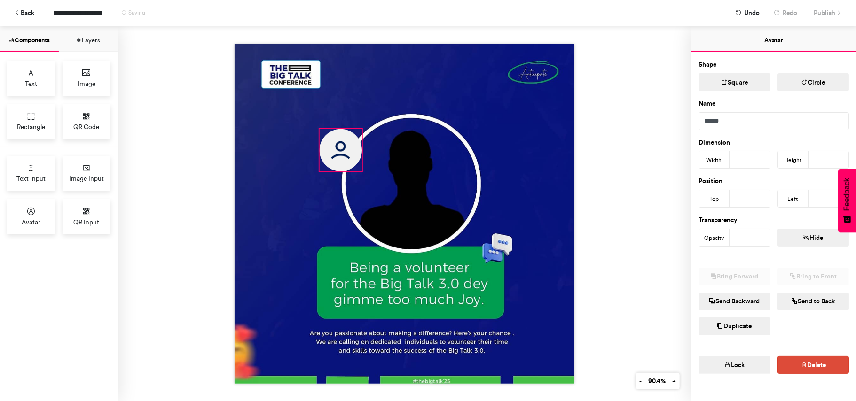
click at [351, 153] on img at bounding box center [341, 150] width 42 height 42
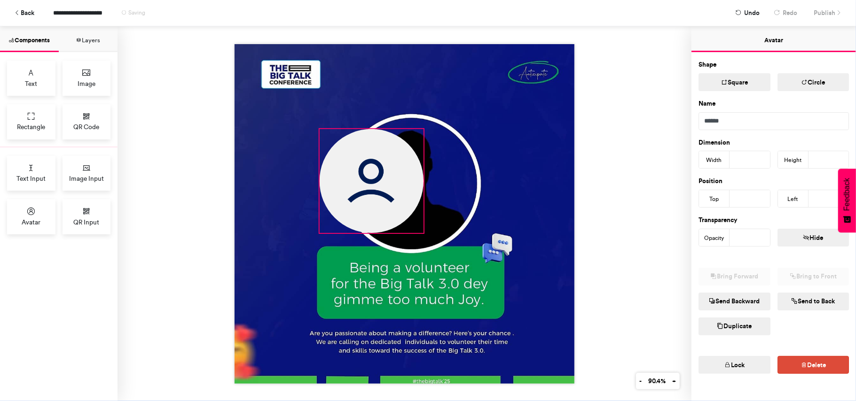
drag, startPoint x: 356, startPoint y: 166, endPoint x: 426, endPoint y: 251, distance: 109.9
click at [427, 249] on div at bounding box center [405, 214] width 340 height 340
type input "***"
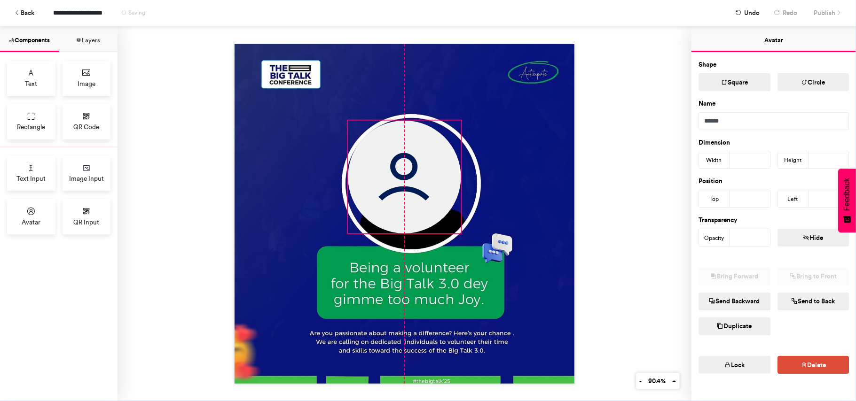
drag, startPoint x: 361, startPoint y: 183, endPoint x: 391, endPoint y: 176, distance: 31.0
click at [391, 176] on img at bounding box center [404, 176] width 113 height 113
type input "***"
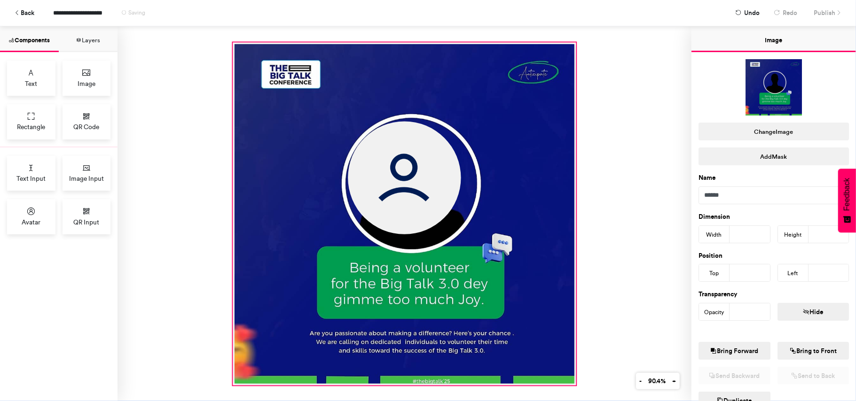
click at [457, 234] on div at bounding box center [404, 213] width 343 height 343
click at [429, 194] on img at bounding box center [404, 177] width 113 height 113
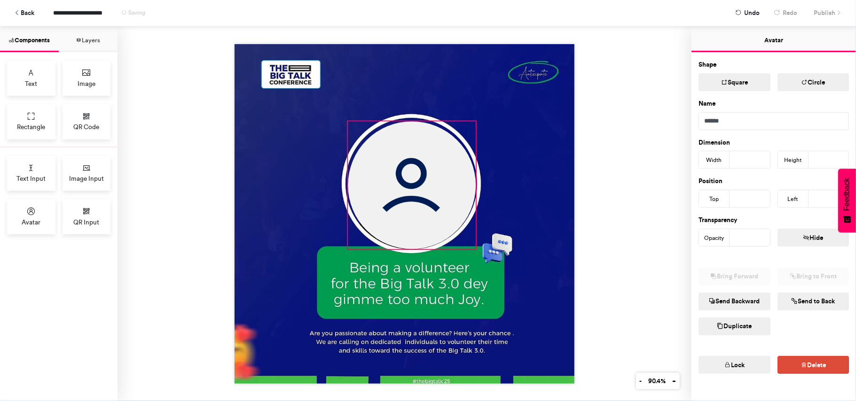
drag, startPoint x: 457, startPoint y: 229, endPoint x: 474, endPoint y: 245, distance: 23.6
click at [472, 249] on div at bounding box center [405, 214] width 340 height 340
type input "***"
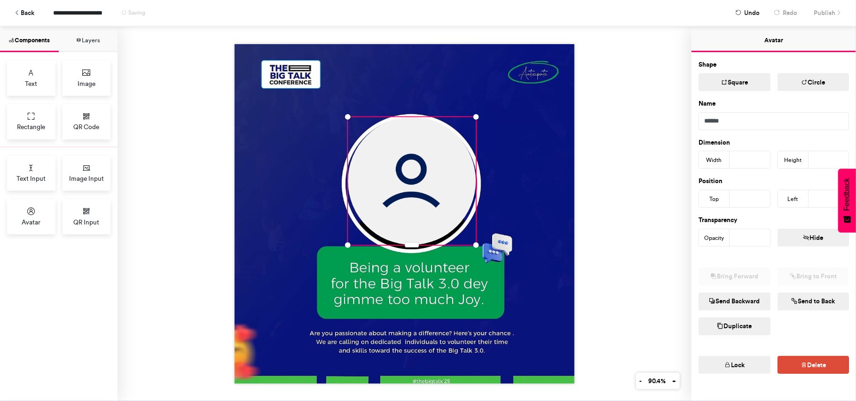
type input "***"
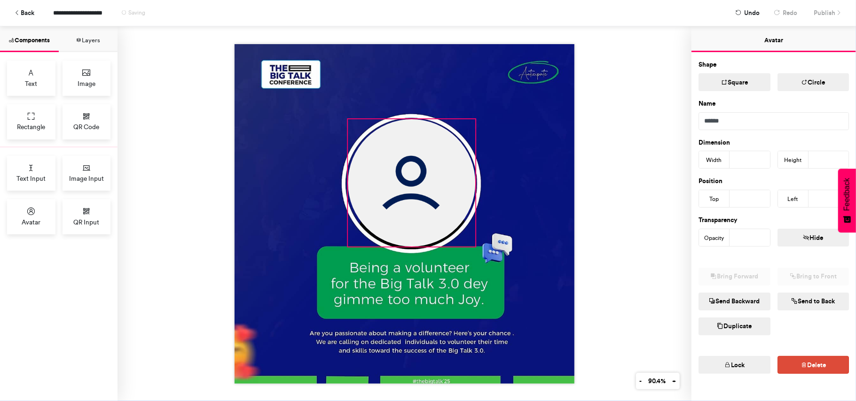
click at [472, 244] on div at bounding box center [405, 214] width 340 height 340
type input "***"
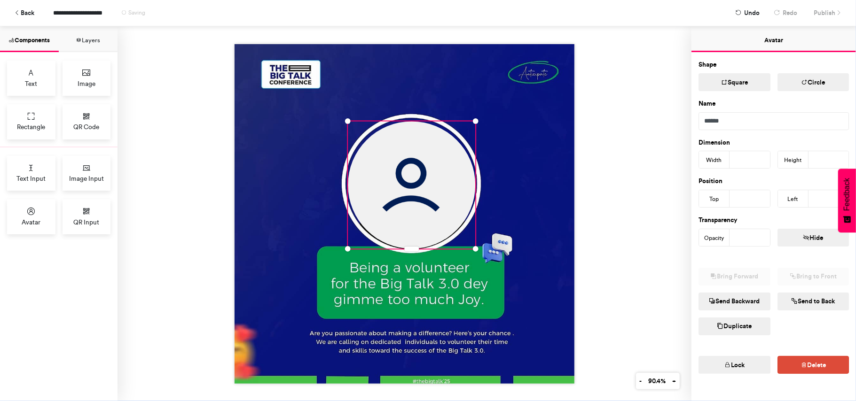
type input "***"
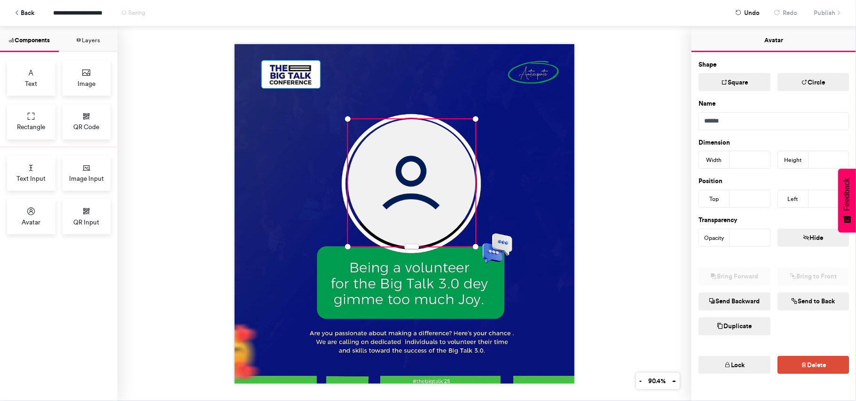
click at [622, 179] on div at bounding box center [404, 213] width 574 height 375
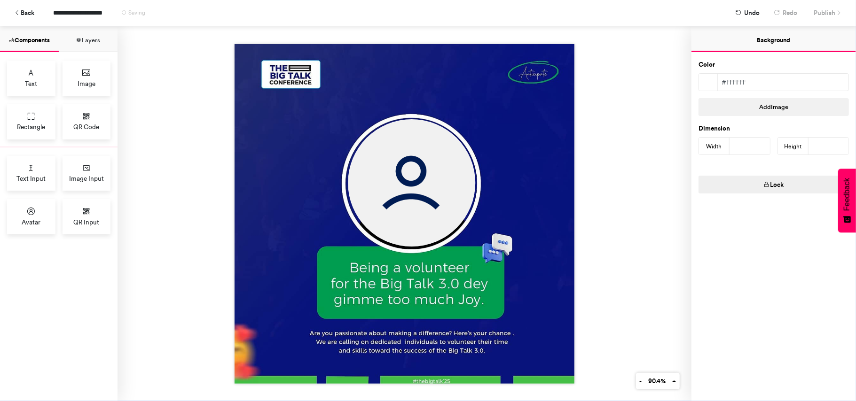
click at [819, 15] on div "**********" at bounding box center [428, 13] width 842 height 26
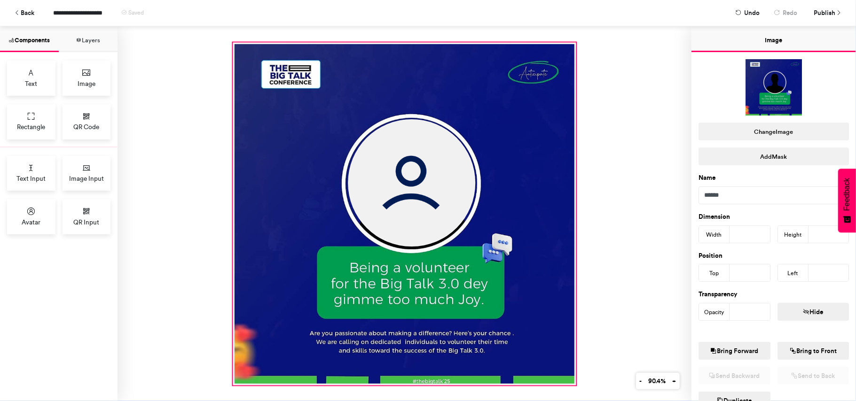
click at [479, 227] on div at bounding box center [404, 213] width 343 height 343
click at [493, 150] on div at bounding box center [404, 213] width 343 height 343
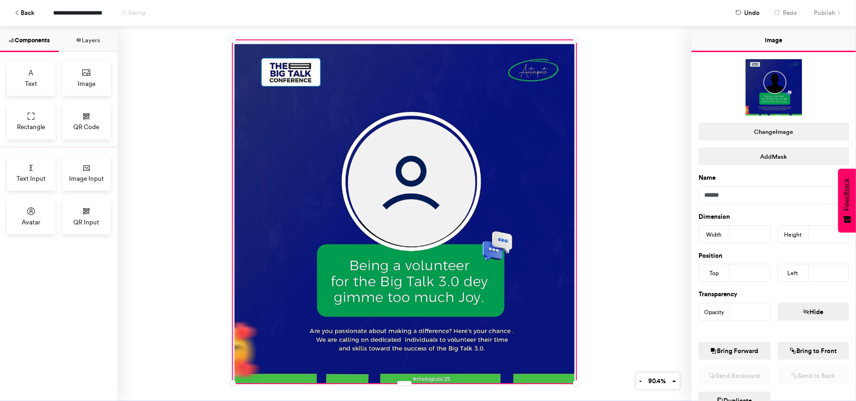
type input "**"
click at [612, 132] on div at bounding box center [404, 213] width 574 height 375
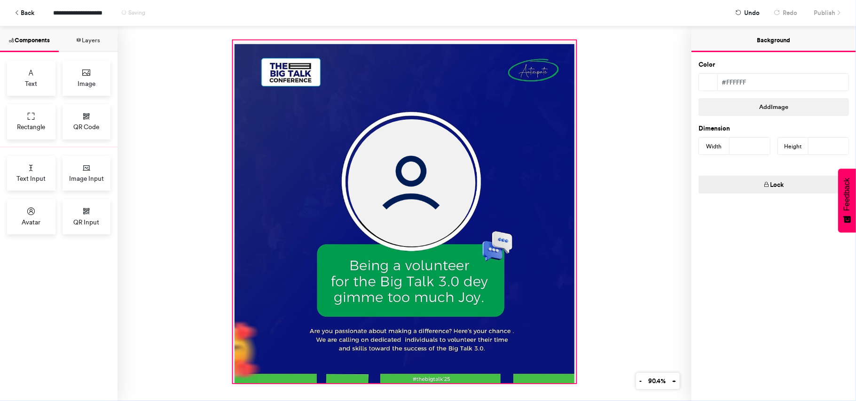
click at [450, 210] on img at bounding box center [411, 182] width 127 height 127
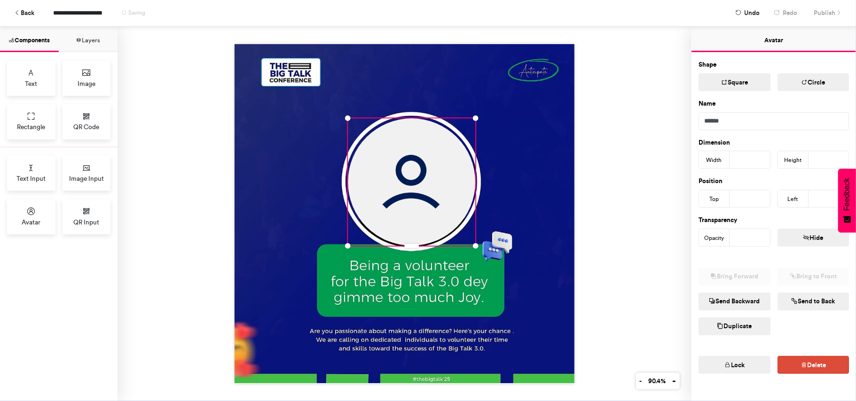
click at [836, 11] on div "**********" at bounding box center [428, 13] width 842 height 26
click at [819, 15] on div "**********" at bounding box center [428, 13] width 842 height 26
click at [617, 314] on div at bounding box center [404, 213] width 574 height 375
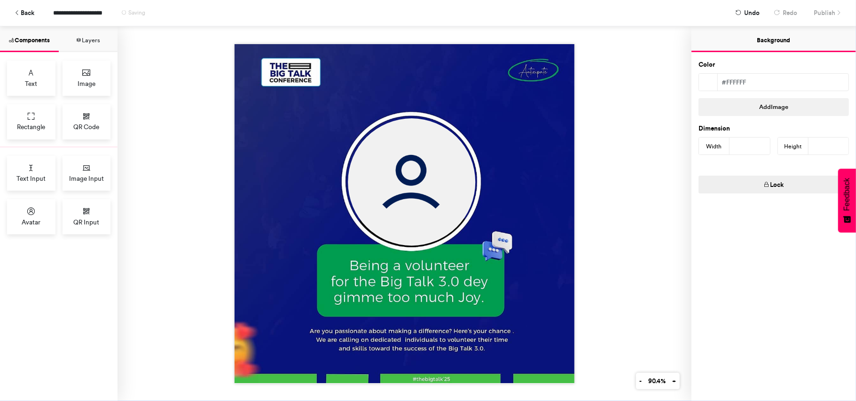
click at [819, 15] on div "**********" at bounding box center [428, 13] width 842 height 26
click at [85, 34] on button "Layers" at bounding box center [88, 39] width 59 height 26
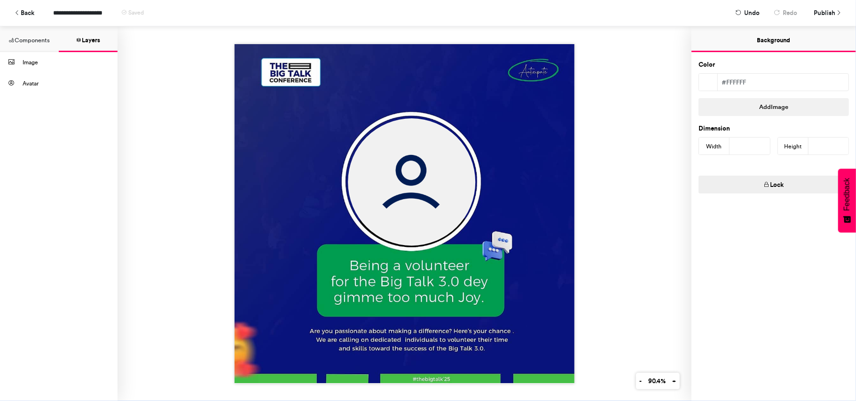
click at [196, 155] on div at bounding box center [404, 213] width 574 height 375
click at [748, 9] on span "Undo" at bounding box center [752, 13] width 16 height 16
click at [824, 7] on div "**********" at bounding box center [428, 13] width 842 height 26
click at [826, 18] on div "**********" at bounding box center [428, 13] width 842 height 26
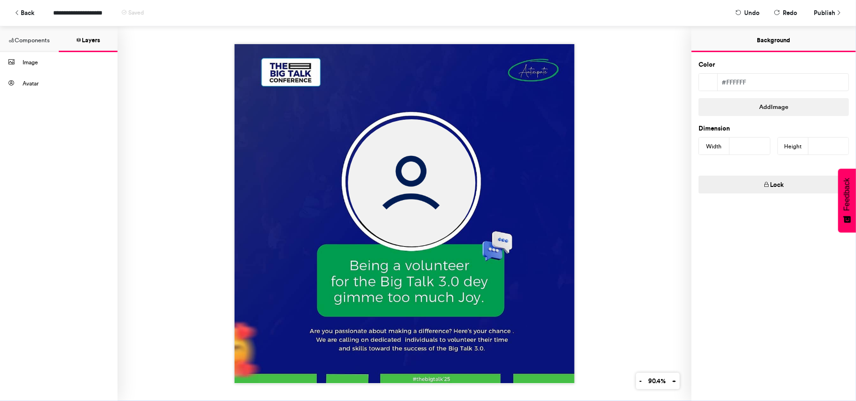
click at [577, 116] on div at bounding box center [404, 213] width 574 height 375
click at [427, 188] on img at bounding box center [411, 182] width 127 height 127
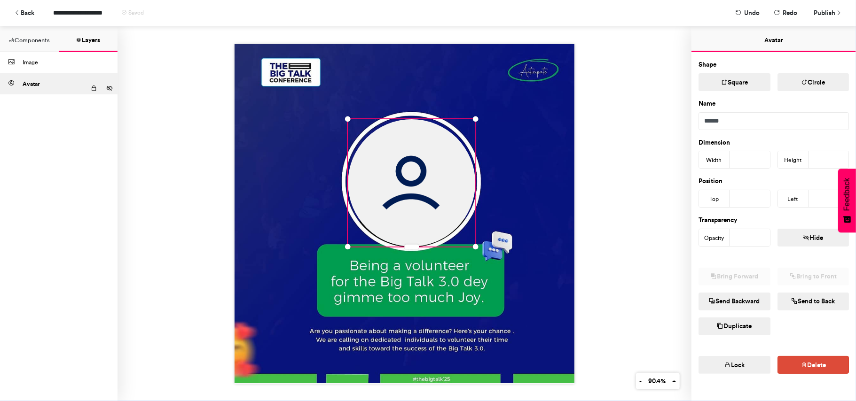
type input "***"
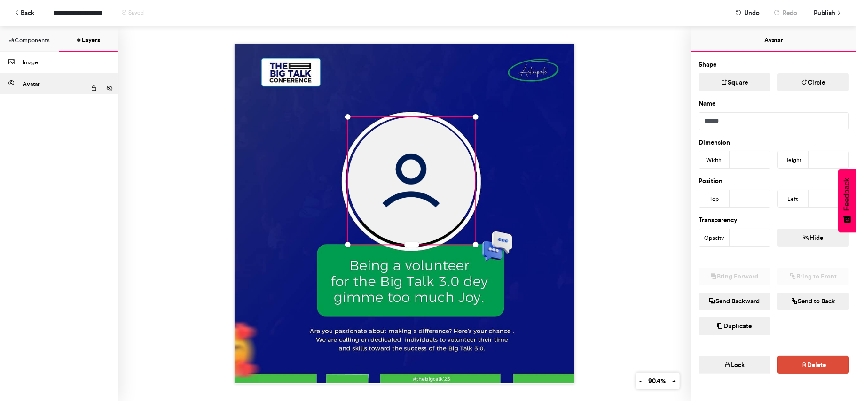
click at [636, 185] on div at bounding box center [404, 213] width 574 height 375
click at [407, 202] on img at bounding box center [411, 180] width 127 height 127
click at [653, 241] on div at bounding box center [404, 213] width 574 height 375
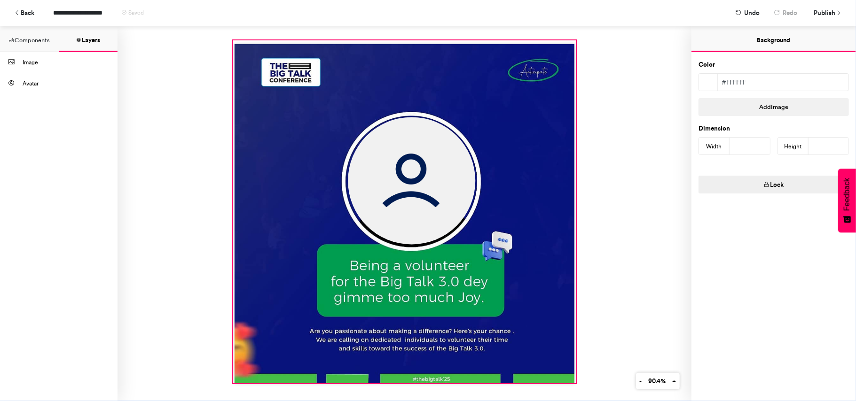
click at [499, 219] on div at bounding box center [404, 211] width 343 height 343
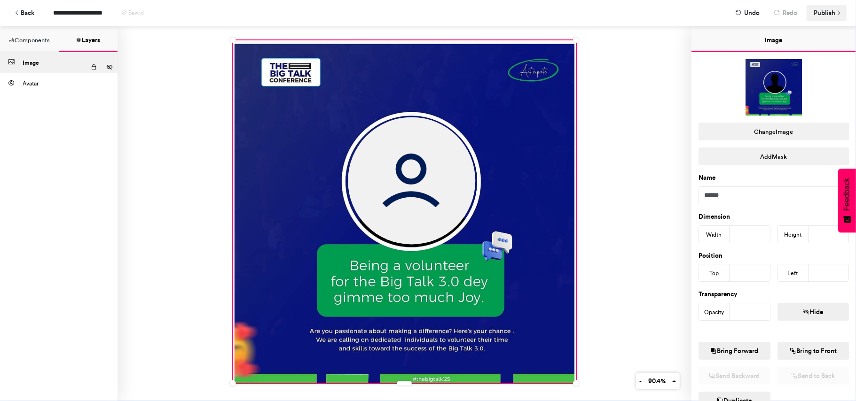
click at [821, 12] on span "Publish" at bounding box center [824, 13] width 22 height 16
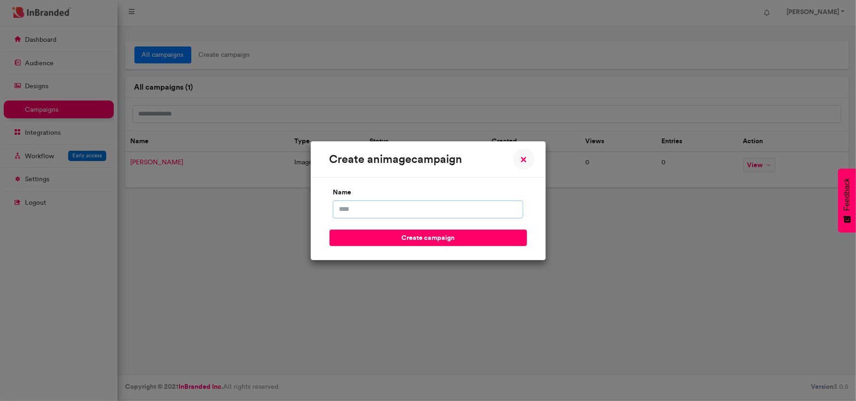
click at [404, 207] on input "name" at bounding box center [428, 210] width 190 height 18
type input "********"
click at [329, 230] on button "create campaign" at bounding box center [427, 238] width 197 height 16
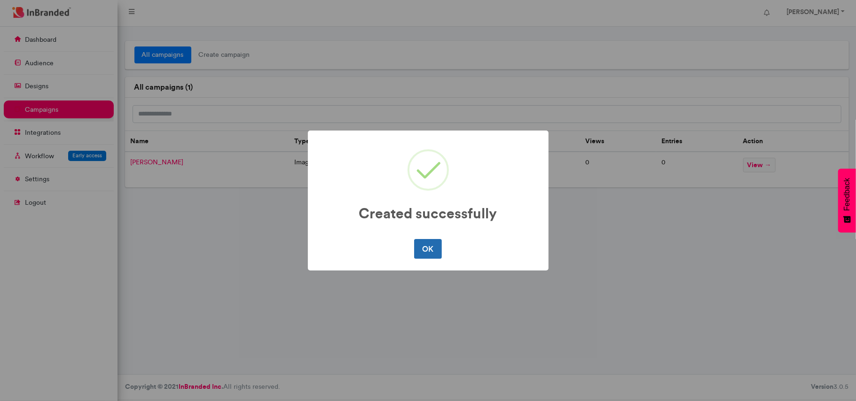
click at [426, 247] on button "OK" at bounding box center [428, 249] width 28 height 20
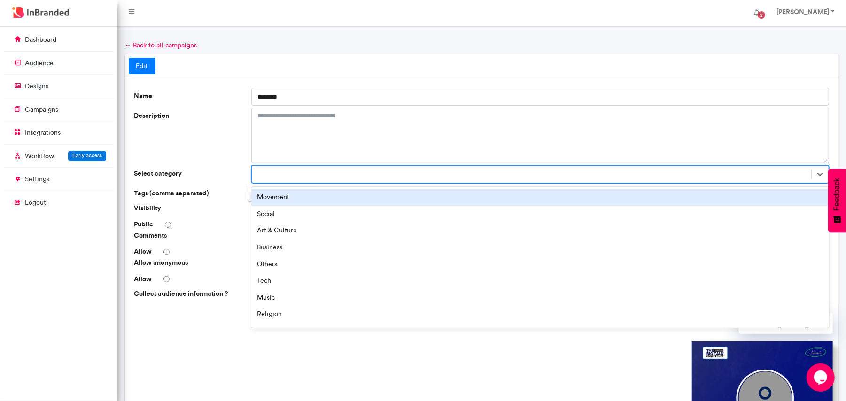
click at [319, 180] on div at bounding box center [532, 175] width 560 height 16
click at [311, 196] on div "Movement" at bounding box center [540, 197] width 579 height 17
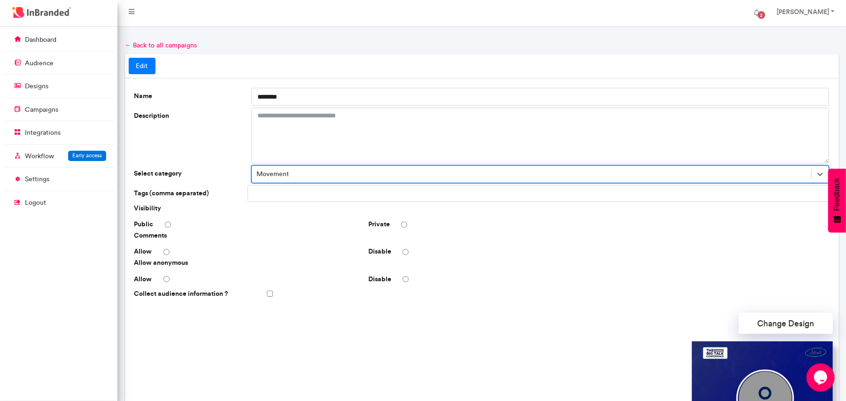
click at [306, 202] on input "text" at bounding box center [285, 194] width 67 height 16
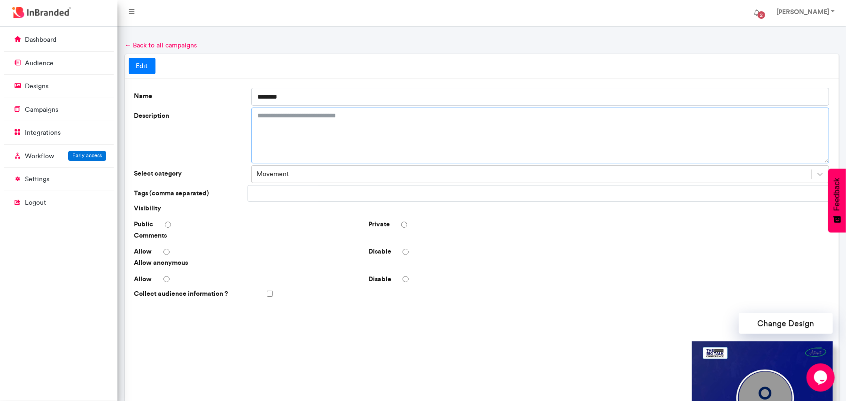
click at [312, 121] on textarea "Description" at bounding box center [540, 136] width 579 height 56
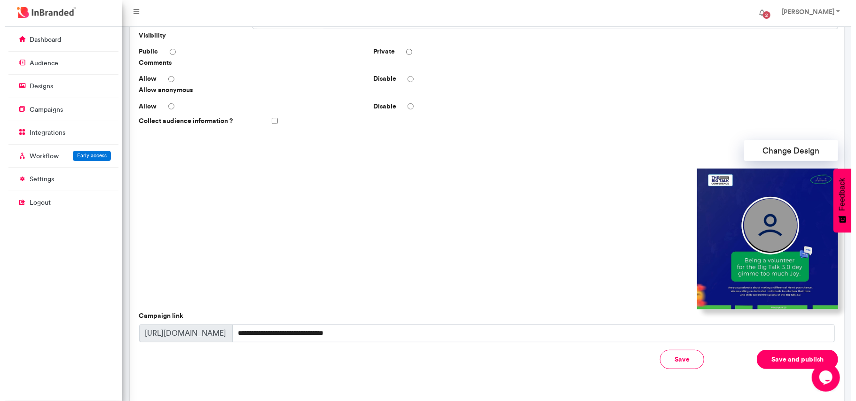
scroll to position [216, 0]
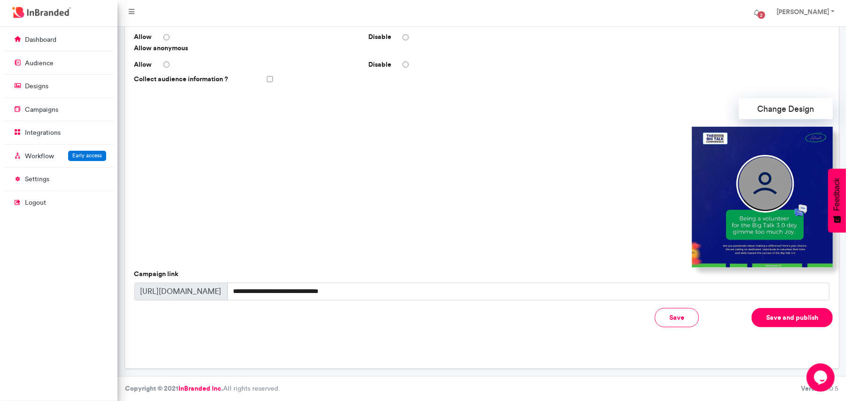
click at [776, 316] on button "Save and publish" at bounding box center [792, 317] width 81 height 19
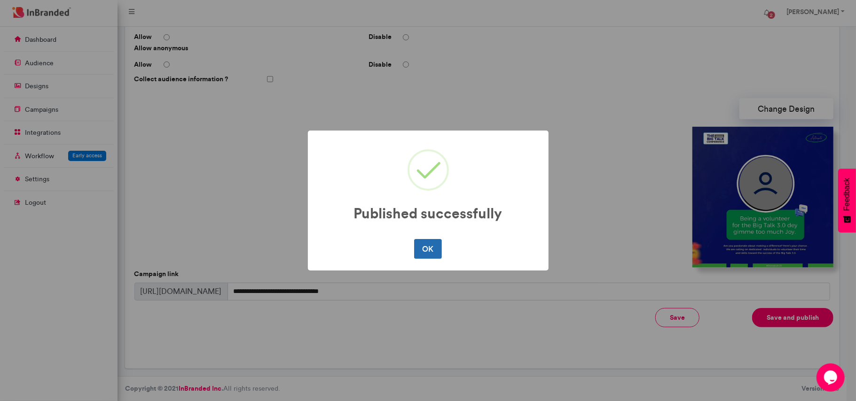
click at [420, 245] on button "OK" at bounding box center [428, 249] width 28 height 20
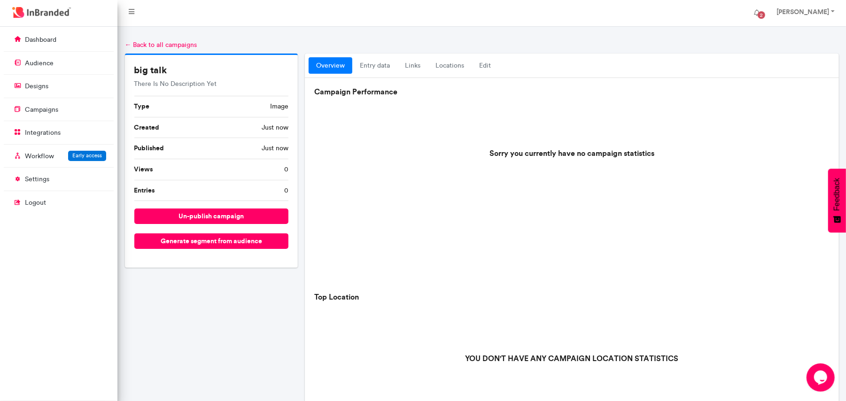
scroll to position [0, 0]
click at [378, 68] on link "entry data" at bounding box center [374, 66] width 45 height 17
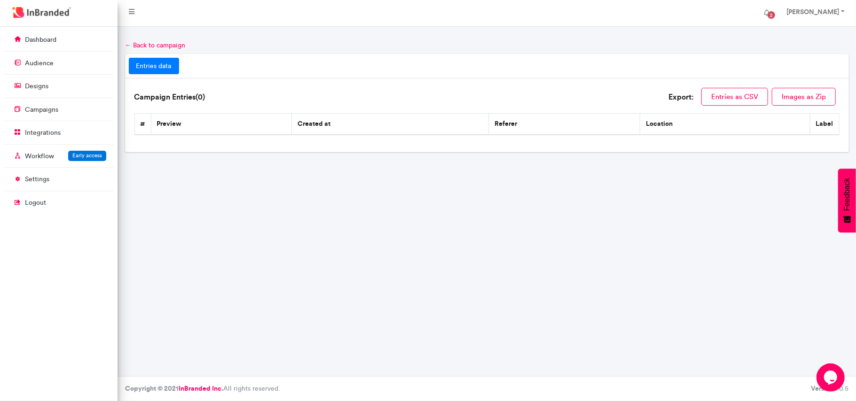
click at [154, 66] on link "entries data" at bounding box center [154, 66] width 50 height 17
click at [57, 80] on link "designs" at bounding box center [59, 86] width 110 height 18
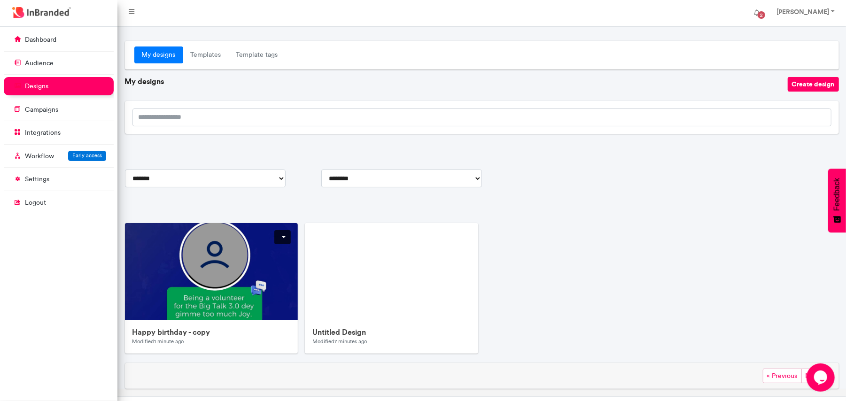
scroll to position [21, 0]
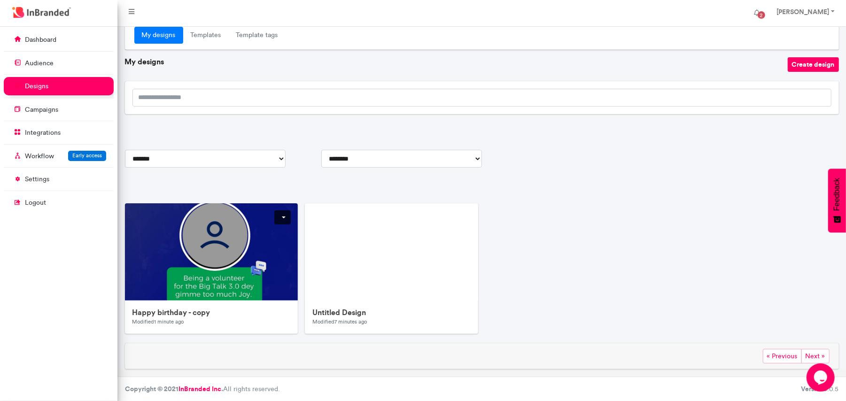
click at [197, 260] on img at bounding box center [313, 391] width 376 height 376
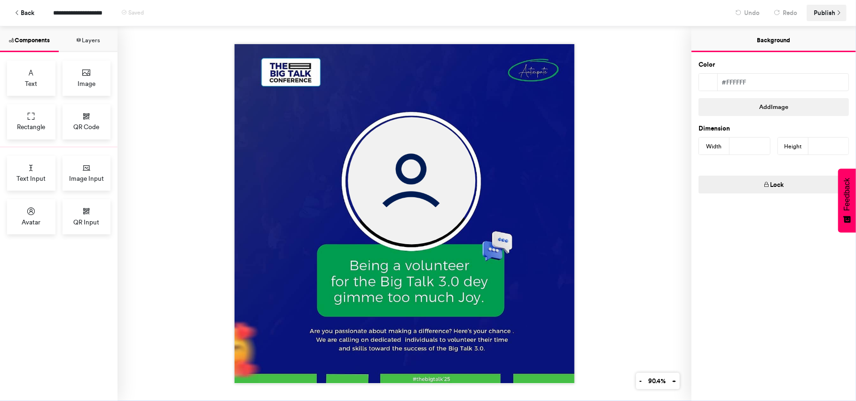
click at [821, 12] on span "Publish" at bounding box center [824, 13] width 22 height 16
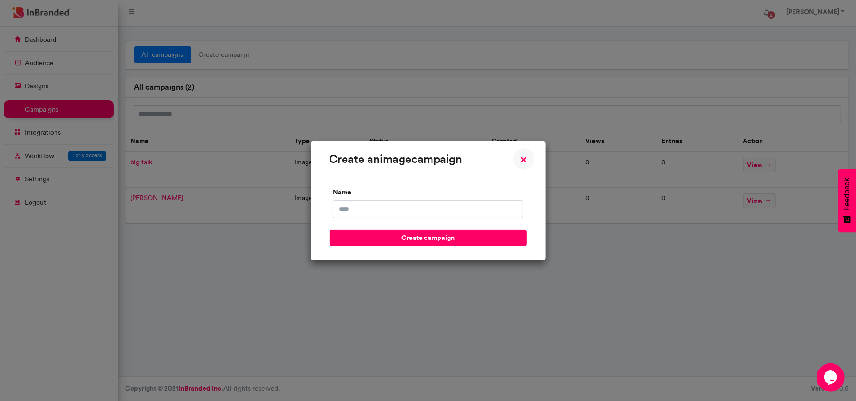
click at [410, 67] on div "create an image campaign × Close name create campaign" at bounding box center [428, 200] width 856 height 401
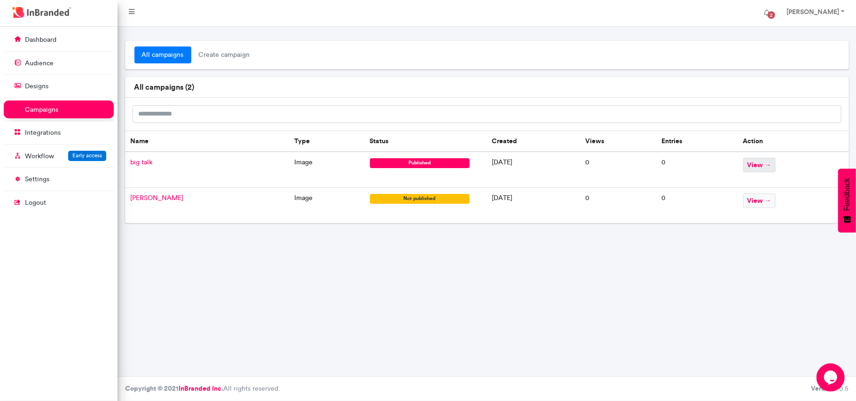
click at [760, 165] on span "view →" at bounding box center [759, 165] width 32 height 15
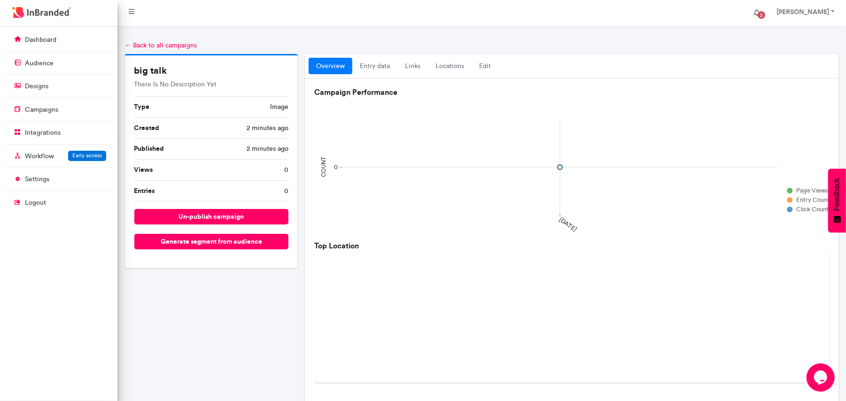
click at [769, 12] on span "2" at bounding box center [761, 15] width 15 height 15
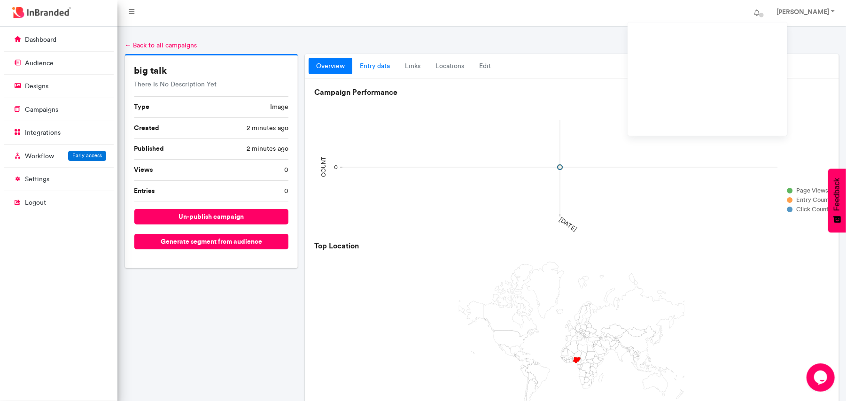
click at [373, 61] on link "entry data" at bounding box center [374, 66] width 45 height 17
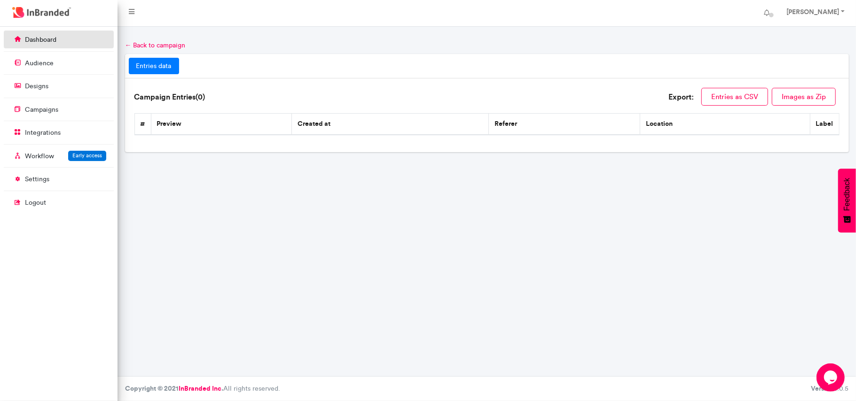
click at [38, 46] on link "dashboard" at bounding box center [59, 40] width 110 height 18
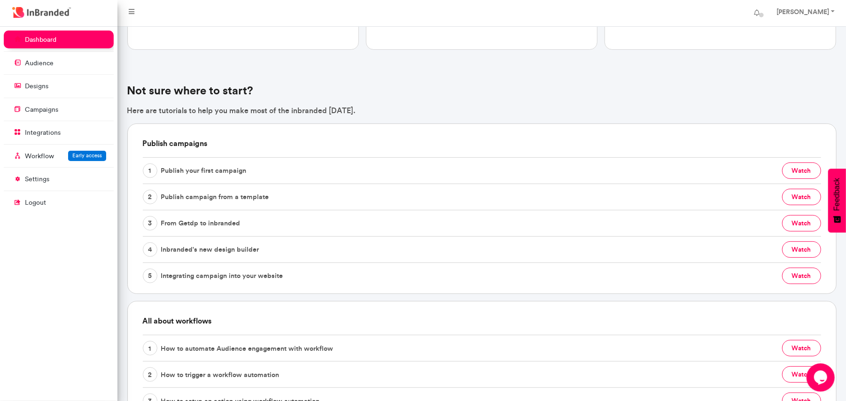
scroll to position [188, 0]
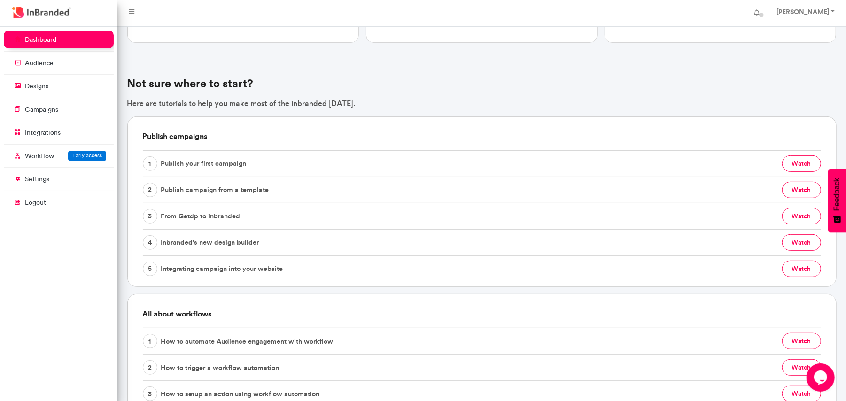
click at [232, 163] on span "Publish your first campaign" at bounding box center [204, 163] width 86 height 15
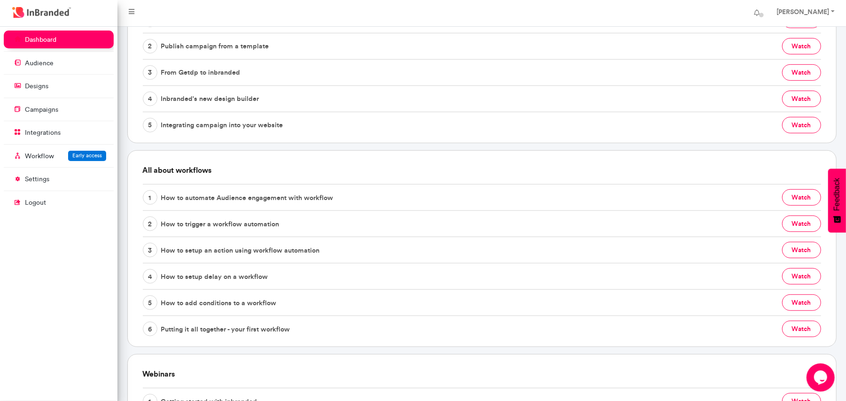
scroll to position [165, 0]
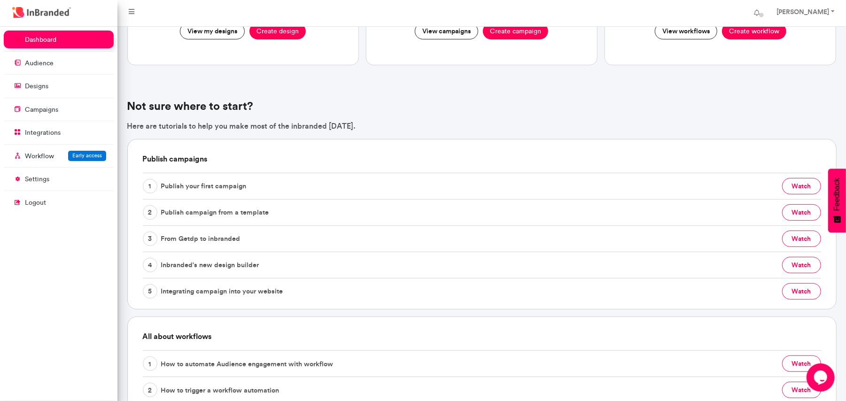
click at [58, 76] on ul "dashboard audience designs campaigns integrations Workflow Early access setting…" at bounding box center [59, 122] width 110 height 183
click at [50, 89] on link "designs" at bounding box center [59, 86] width 110 height 18
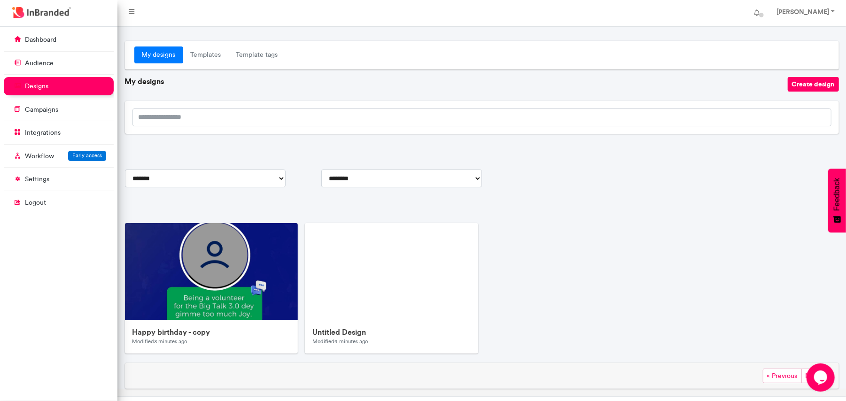
scroll to position [21, 0]
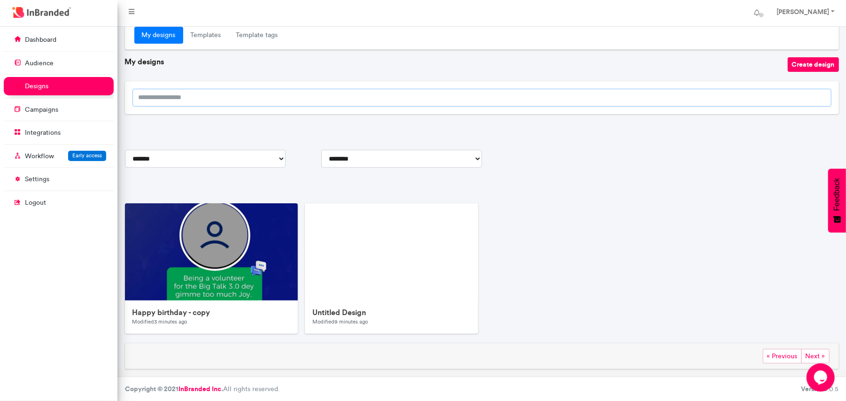
click at [213, 98] on input "search" at bounding box center [482, 98] width 699 height 18
click at [206, 39] on link "Templates" at bounding box center [206, 35] width 46 height 17
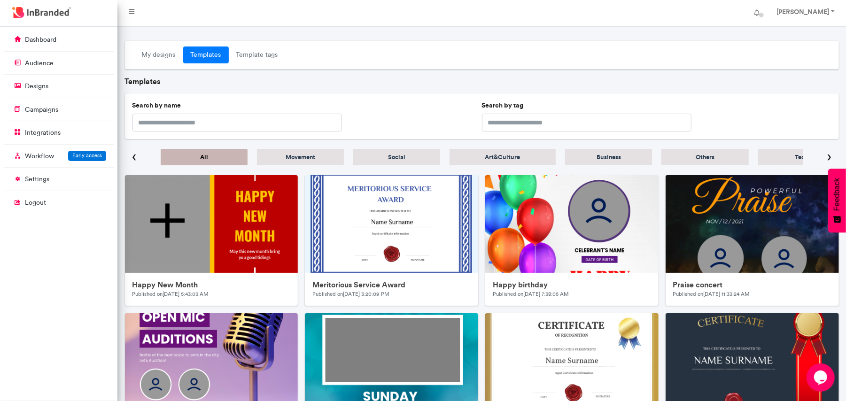
click at [291, 164] on link "Movement" at bounding box center [300, 157] width 87 height 16
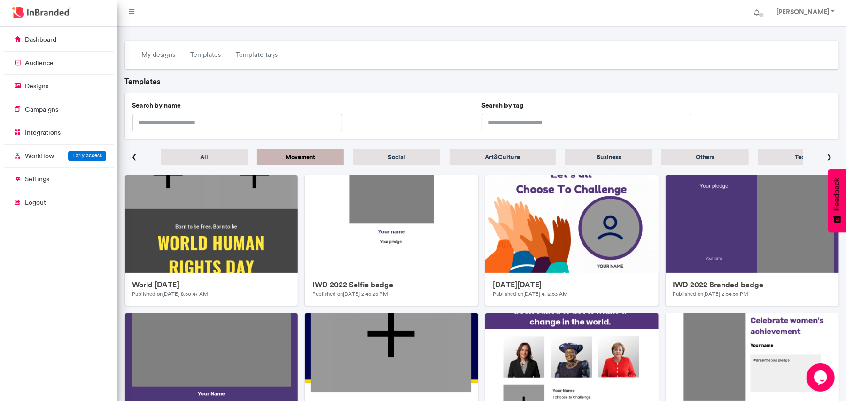
click at [395, 151] on link "Social" at bounding box center [396, 157] width 87 height 16
